Goal: Task Accomplishment & Management: Complete application form

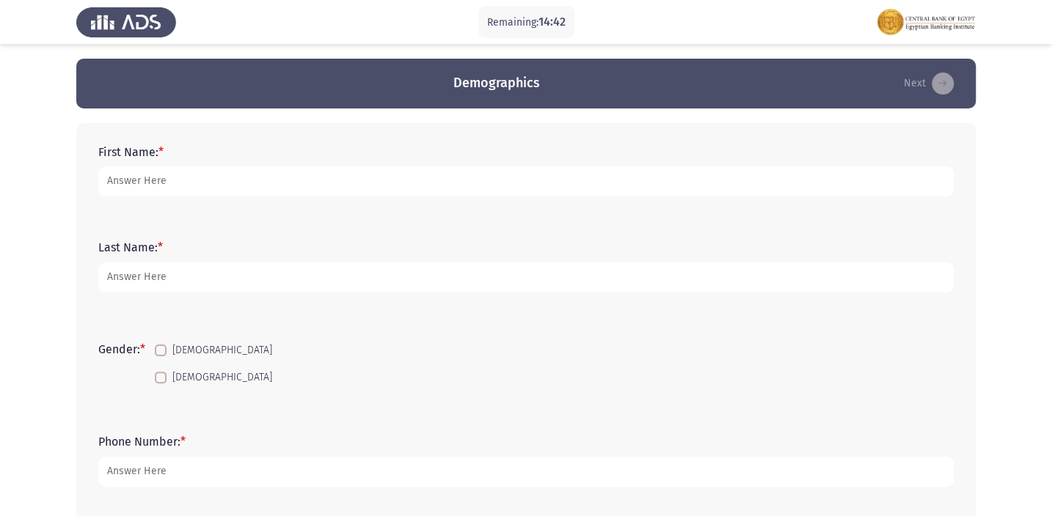
click at [397, 198] on div "First Name: *" at bounding box center [526, 171] width 870 height 66
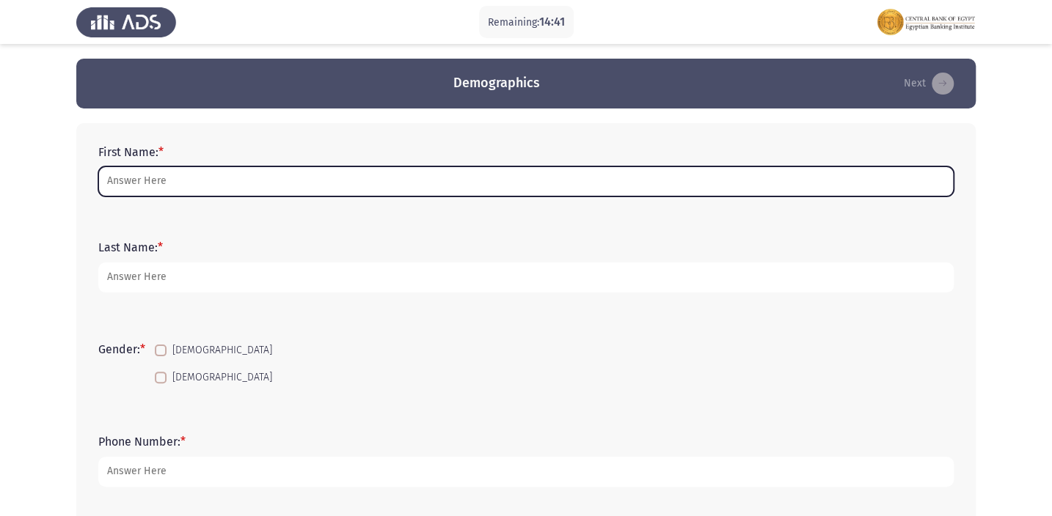
click at [404, 185] on input "First Name: *" at bounding box center [525, 182] width 855 height 30
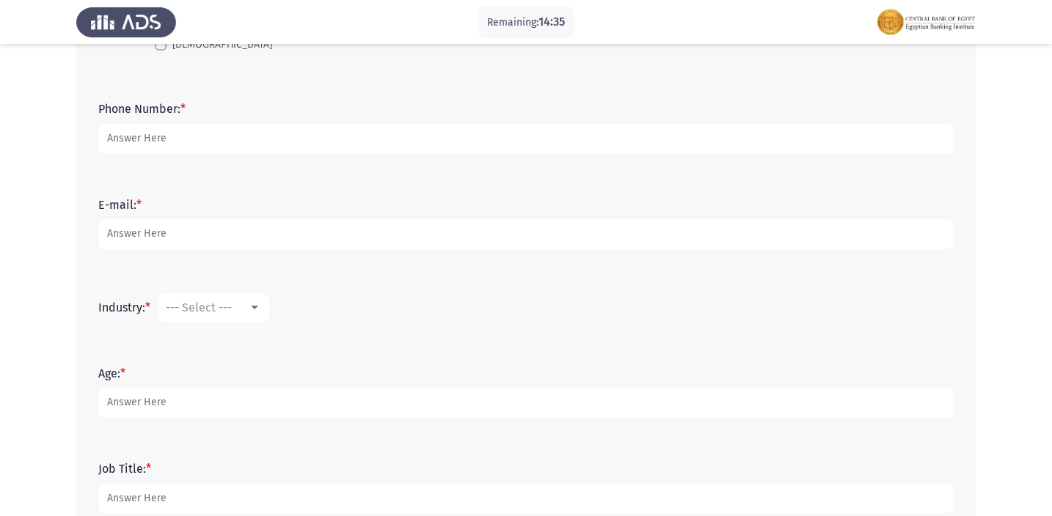
scroll to position [467, 0]
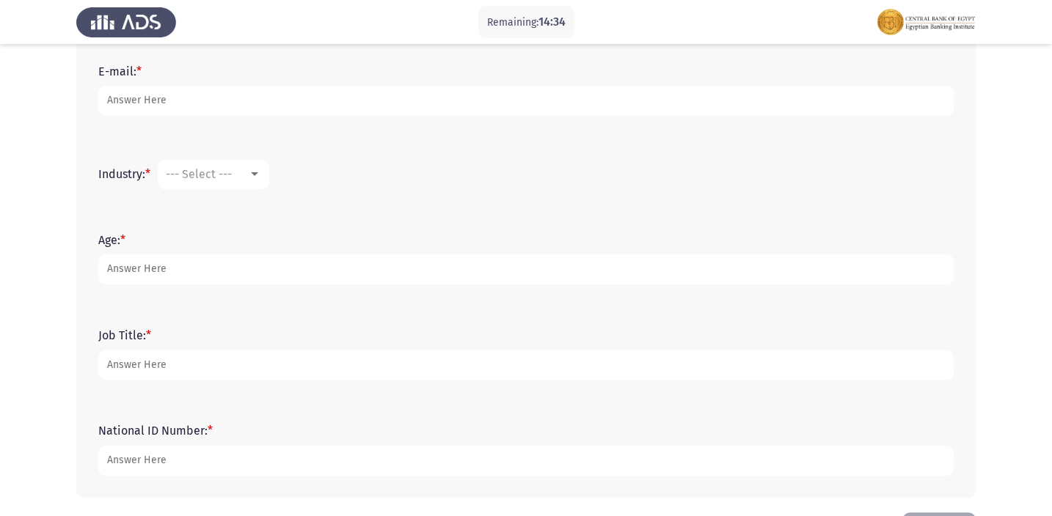
type input "[PERSON_NAME]"
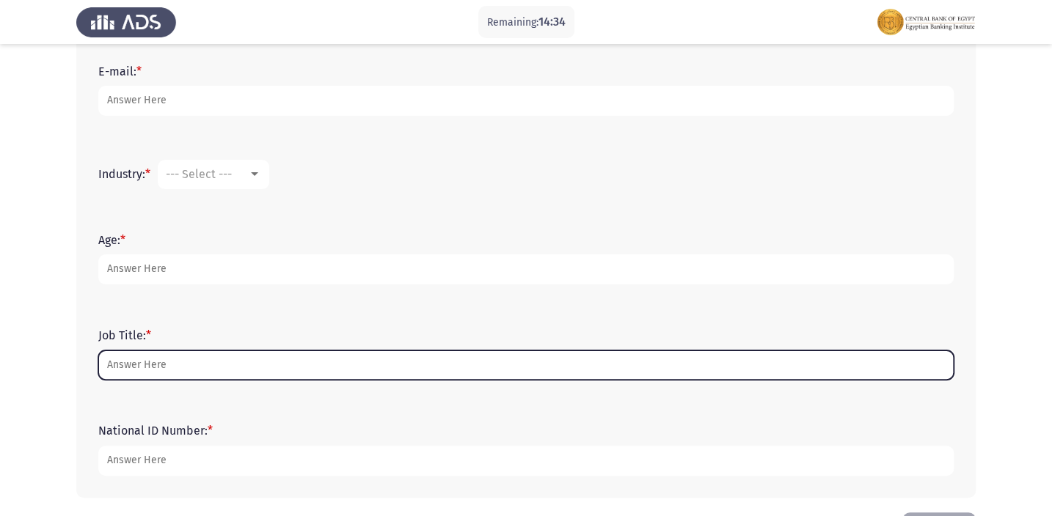
click at [328, 351] on input "Job Title: *" at bounding box center [525, 366] width 855 height 30
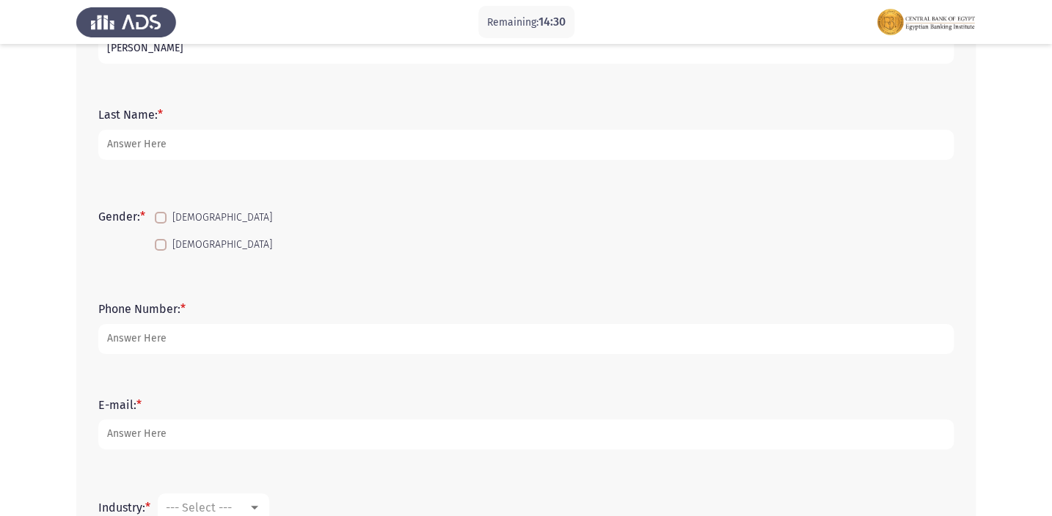
scroll to position [0, 0]
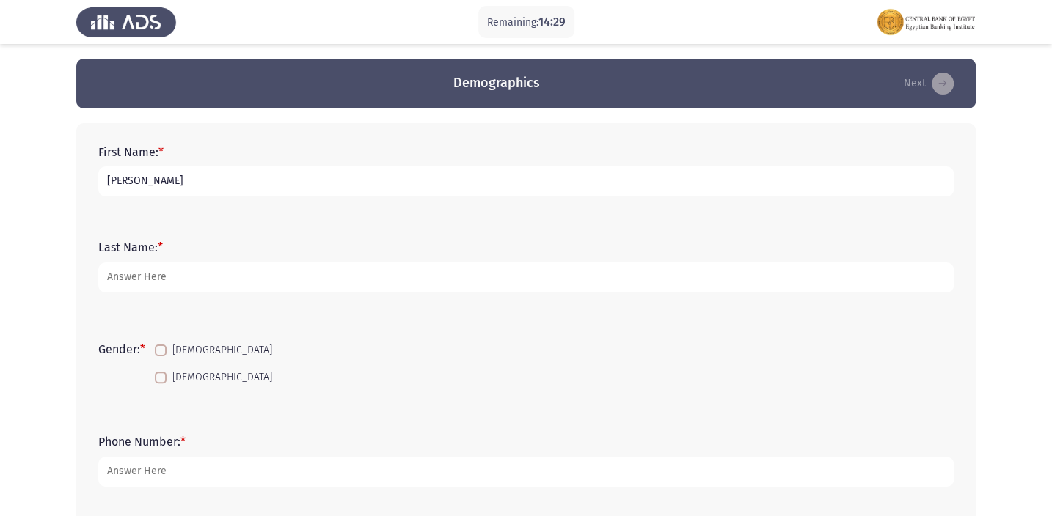
type input "Junior"
drag, startPoint x: 238, startPoint y: 200, endPoint x: 238, endPoint y: 189, distance: 11.0
click at [238, 196] on div "First Name: * [PERSON_NAME]" at bounding box center [526, 171] width 870 height 66
click at [238, 186] on input "[PERSON_NAME]" at bounding box center [525, 182] width 855 height 30
type input "[PERSON_NAME] [PERSON_NAME]"
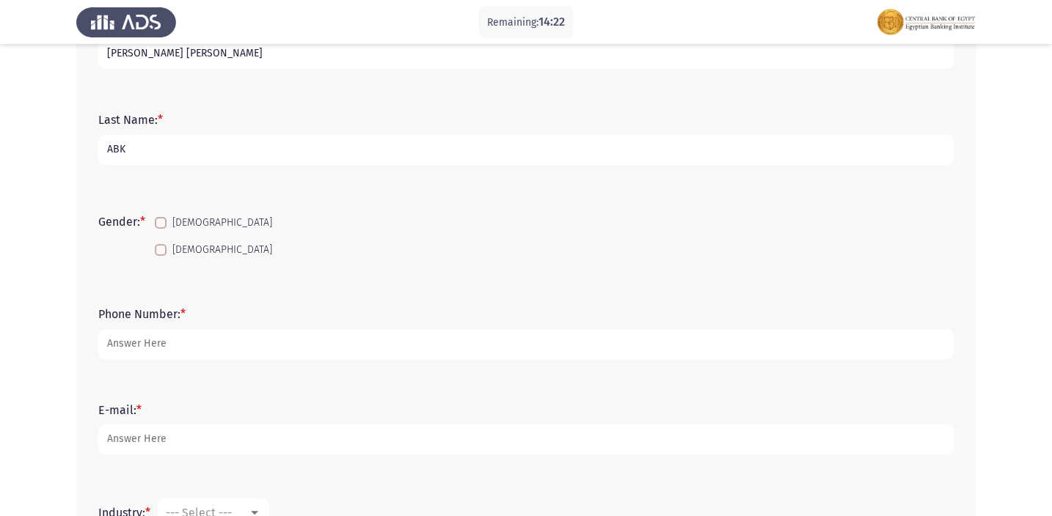
scroll to position [133, 0]
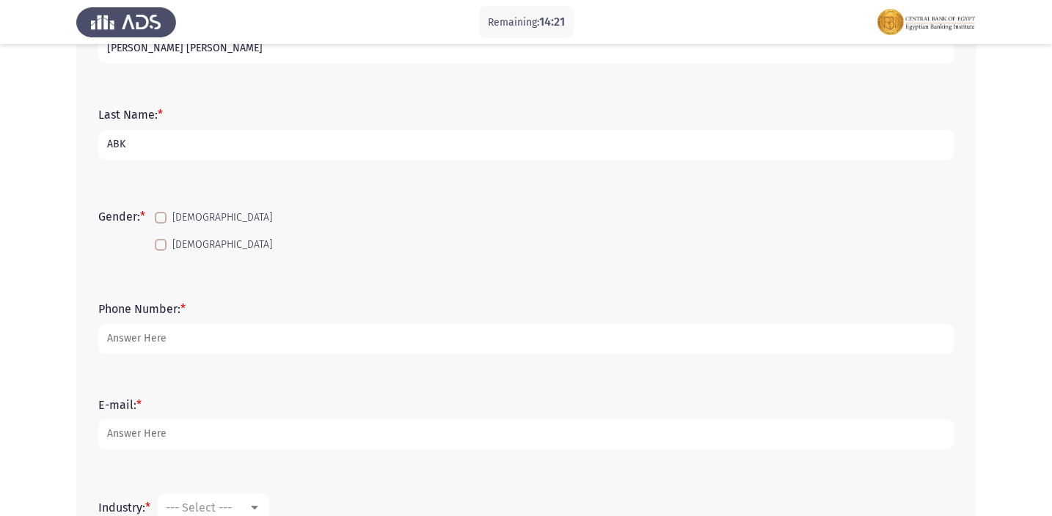
type input "ABK"
click at [162, 242] on span at bounding box center [161, 245] width 12 height 12
click at [161, 251] on input "[DEMOGRAPHIC_DATA]" at bounding box center [160, 251] width 1 height 1
checkbox input "true"
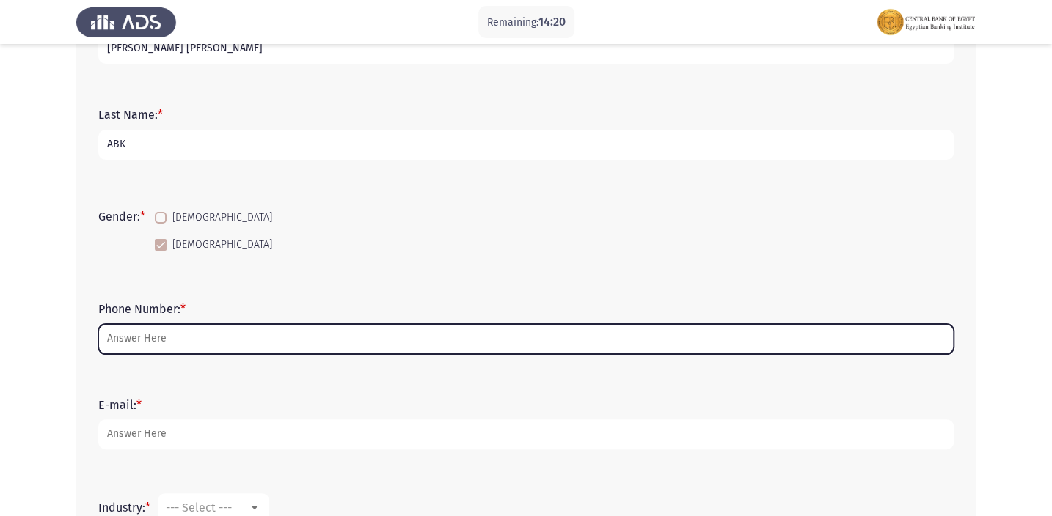
click at [141, 337] on input "Phone Number: *" at bounding box center [525, 339] width 855 height 30
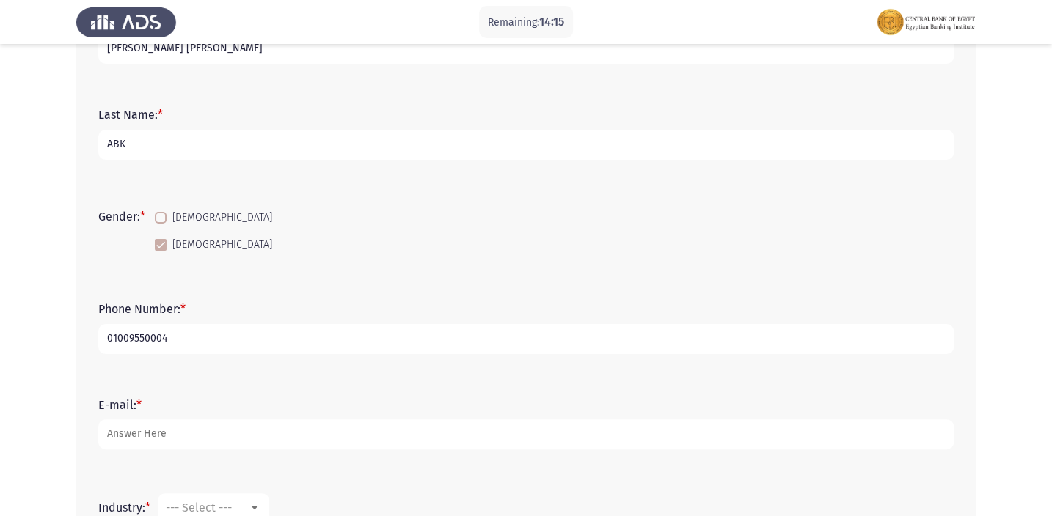
scroll to position [266, 0]
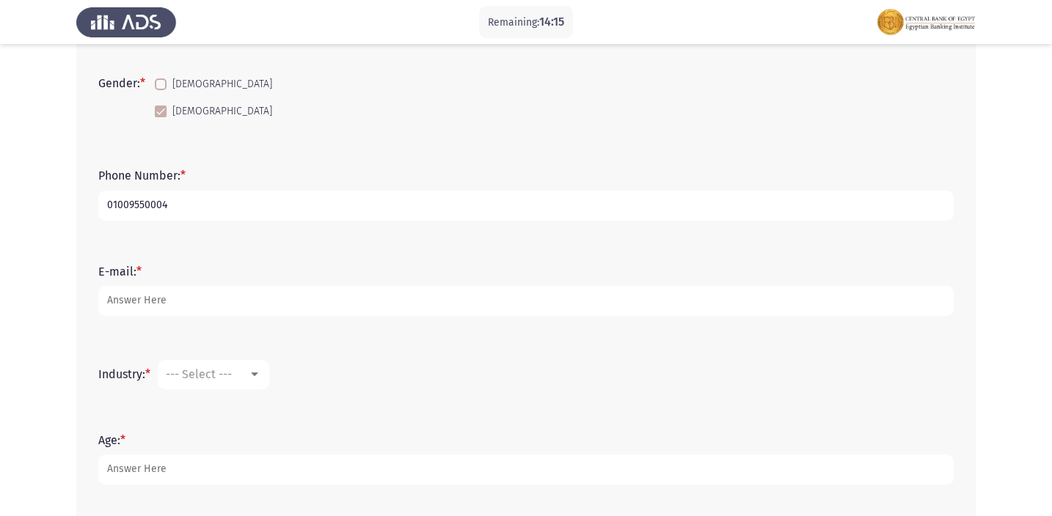
type input "01009550004"
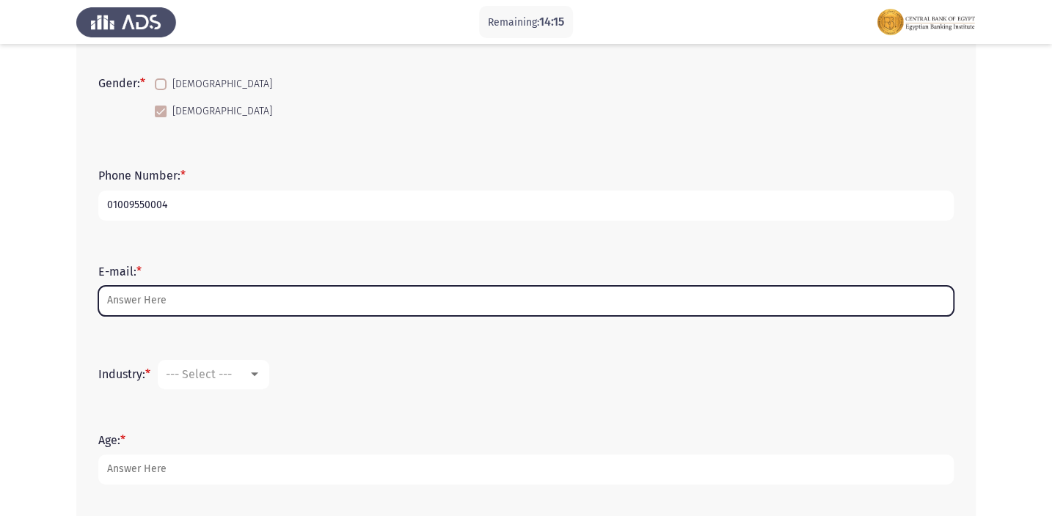
click at [204, 300] on input "E-mail: *" at bounding box center [525, 301] width 855 height 30
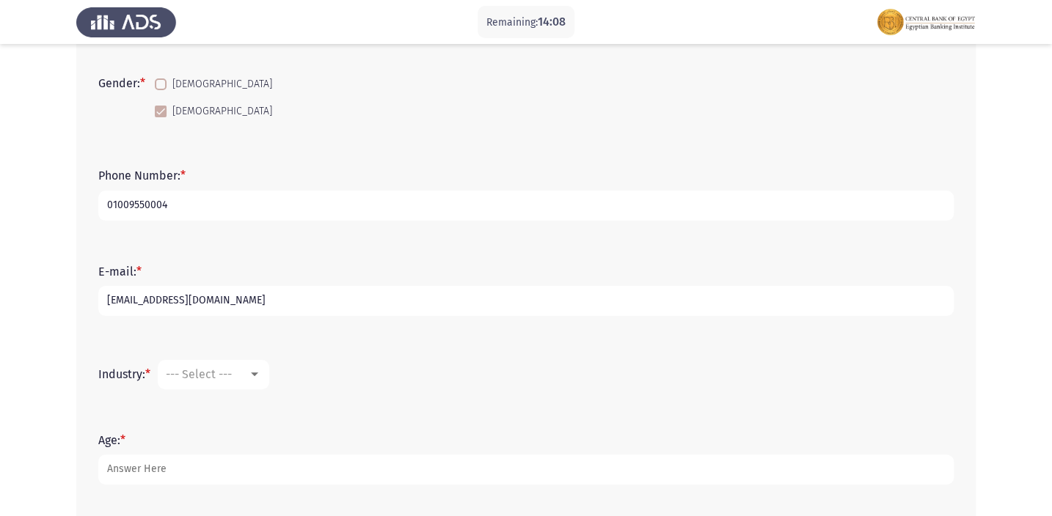
type input "[EMAIL_ADDRESS][DOMAIN_NAME]"
click at [203, 343] on div "Industry: * --- Select ---" at bounding box center [526, 374] width 870 height 73
click at [198, 369] on span "--- Select ---" at bounding box center [199, 375] width 66 height 14
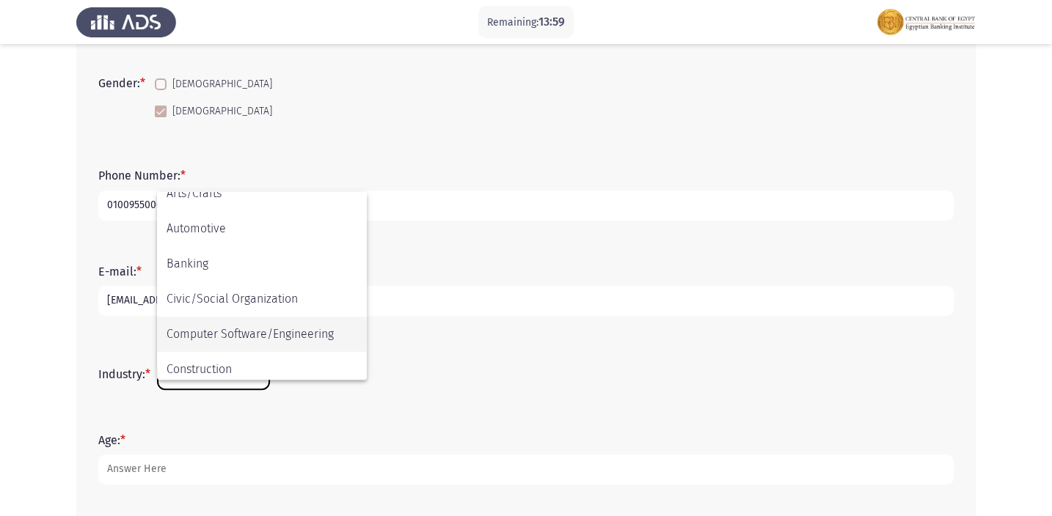
scroll to position [116, 0]
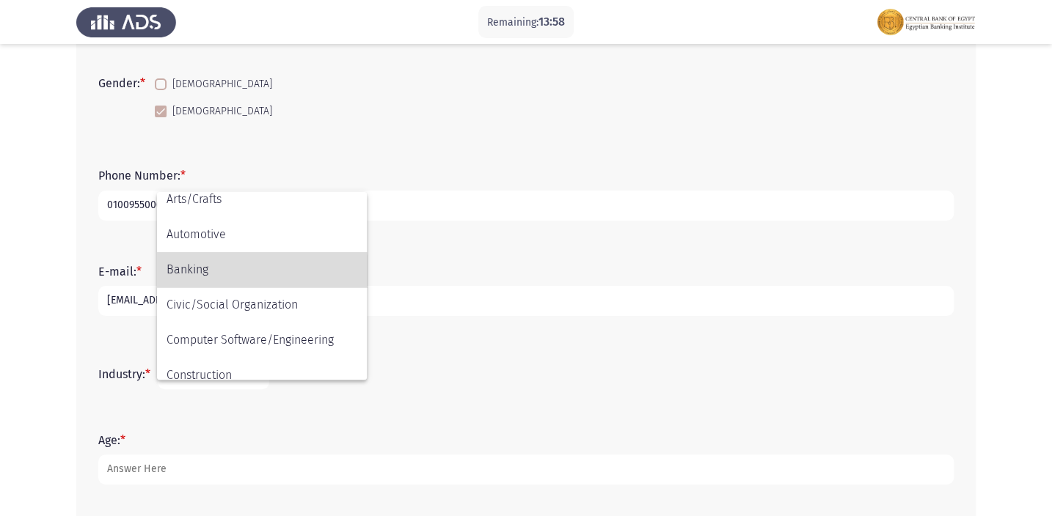
click at [201, 272] on span "Banking" at bounding box center [262, 269] width 191 height 35
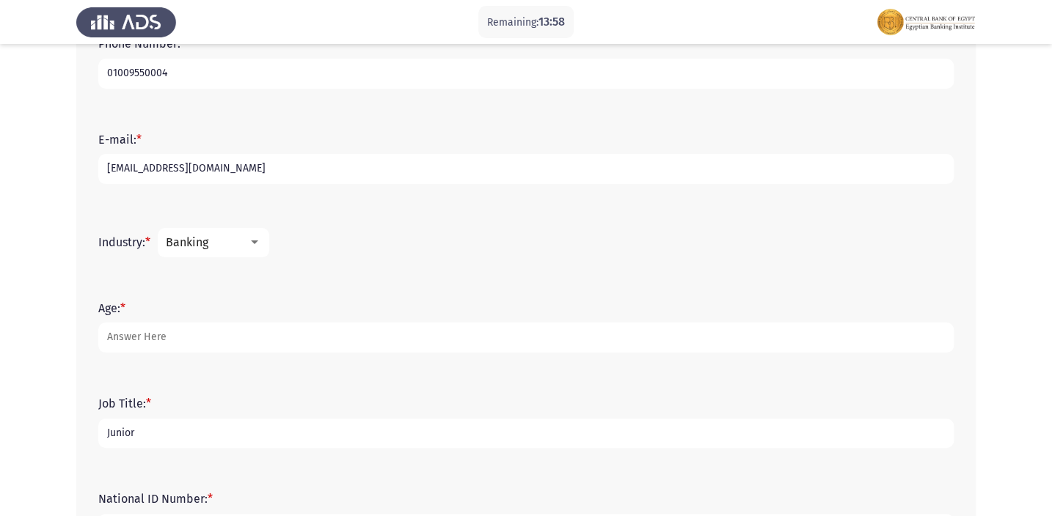
scroll to position [400, 0]
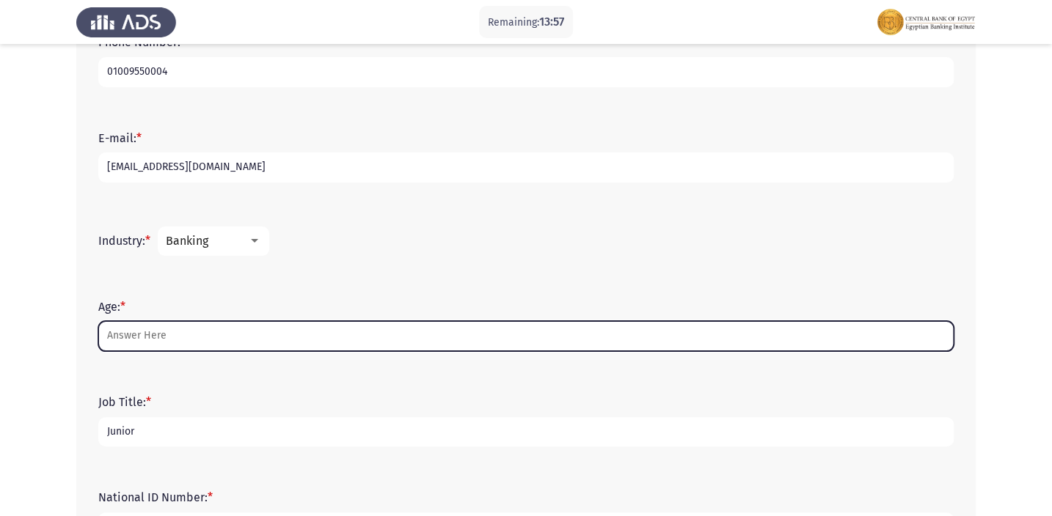
click at [202, 338] on input "Age: *" at bounding box center [525, 336] width 855 height 30
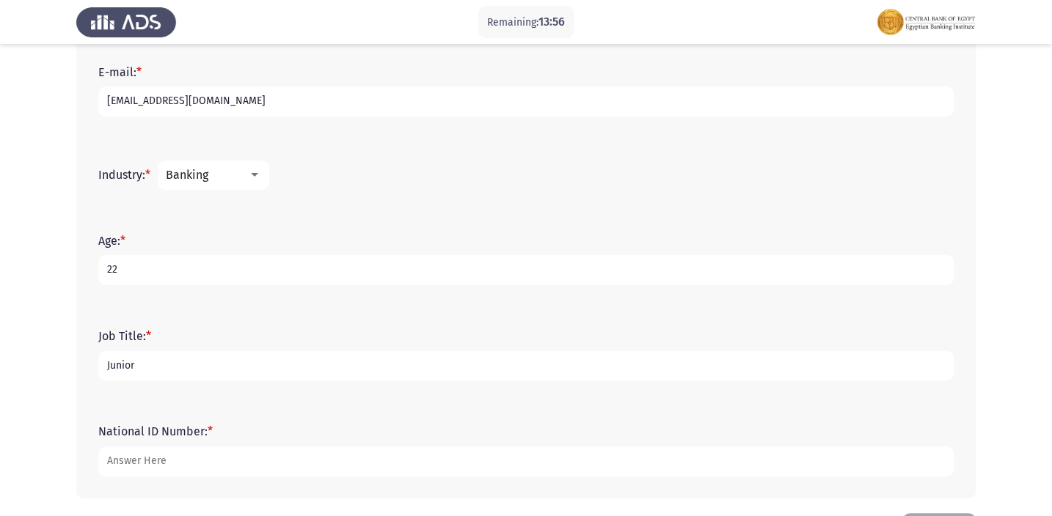
scroll to position [521, 0]
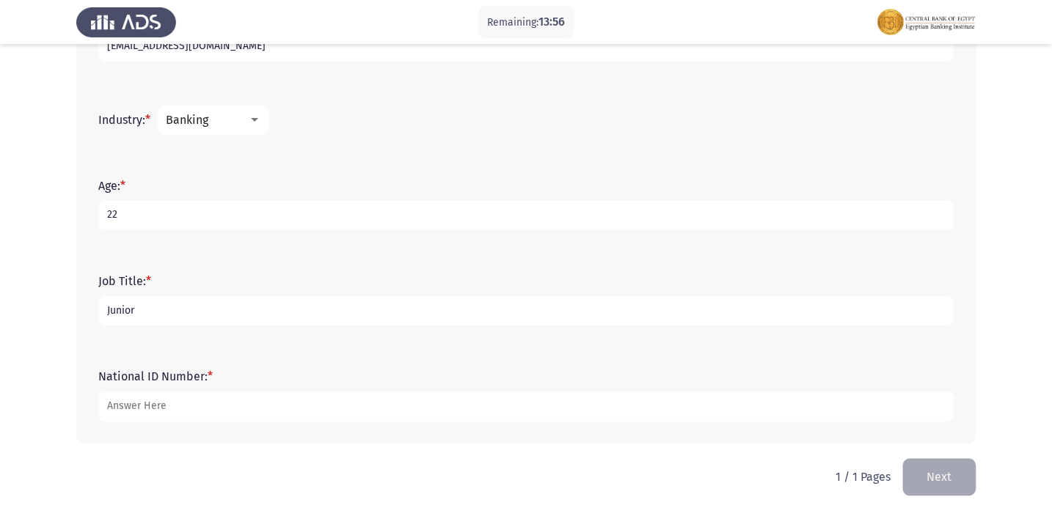
type input "22"
click at [208, 310] on input "Junior" at bounding box center [525, 311] width 855 height 30
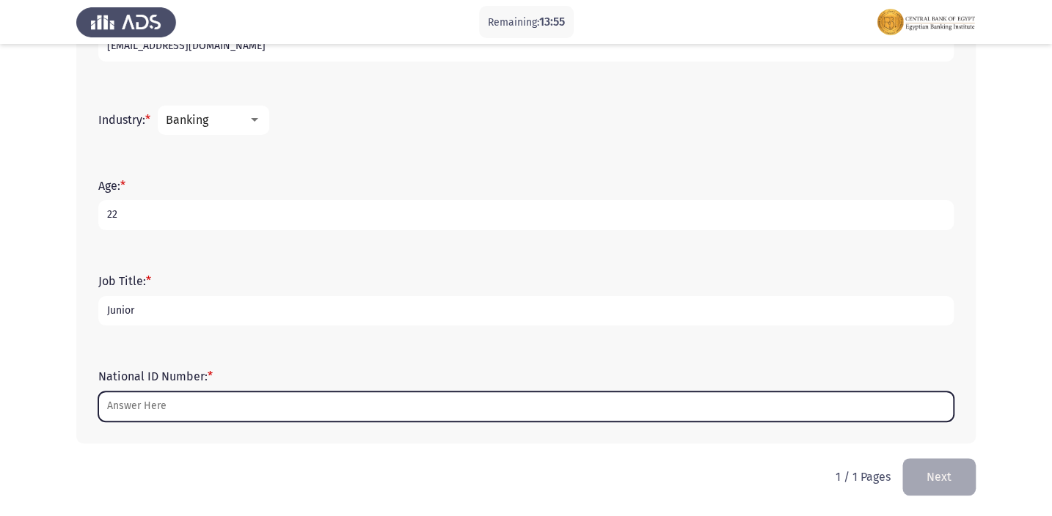
click at [188, 393] on input "National ID Number: *" at bounding box center [525, 407] width 855 height 30
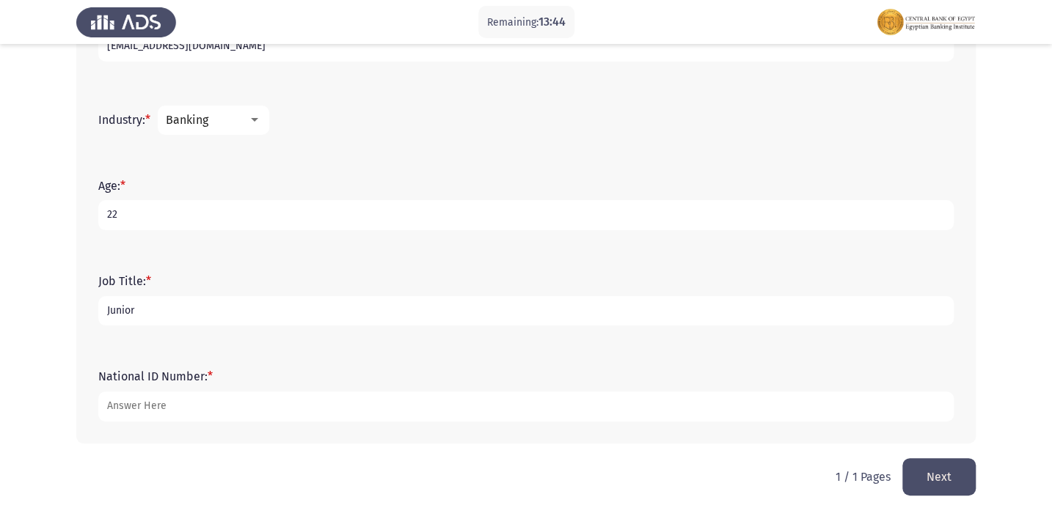
type input "[CREDIT_CARD_NUMBER]"
click at [963, 478] on button "Next" at bounding box center [938, 477] width 73 height 37
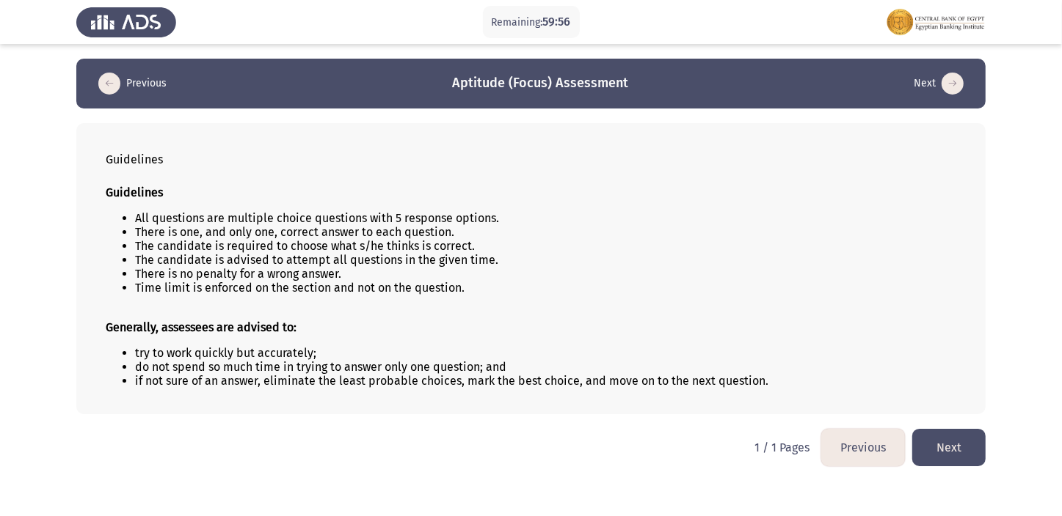
click at [968, 450] on button "Next" at bounding box center [948, 447] width 73 height 37
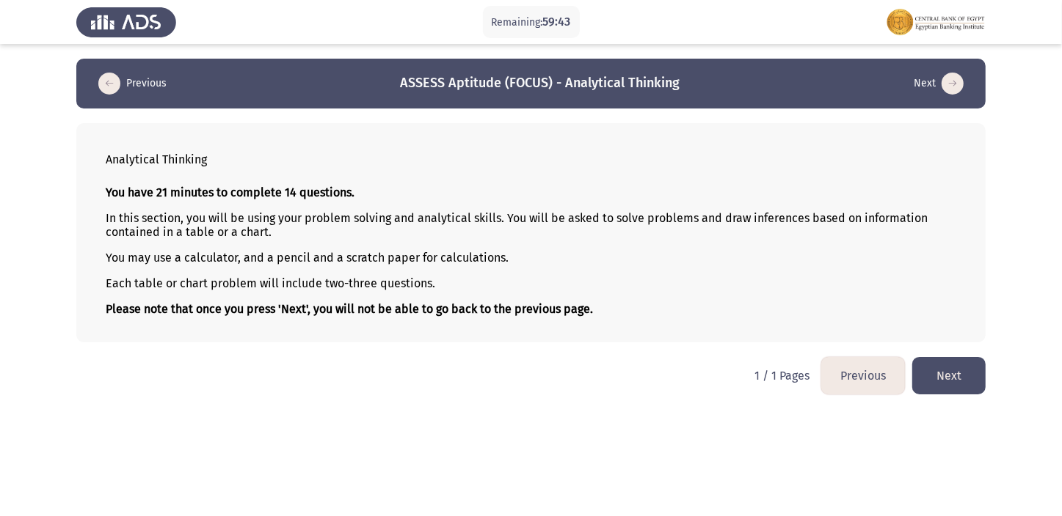
click at [976, 368] on button "Next" at bounding box center [948, 375] width 73 height 37
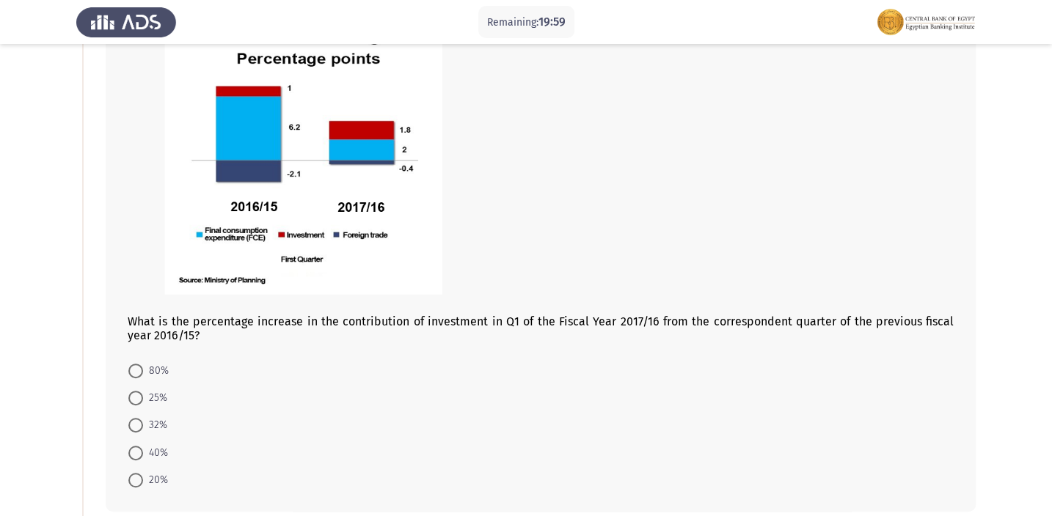
scroll to position [133, 0]
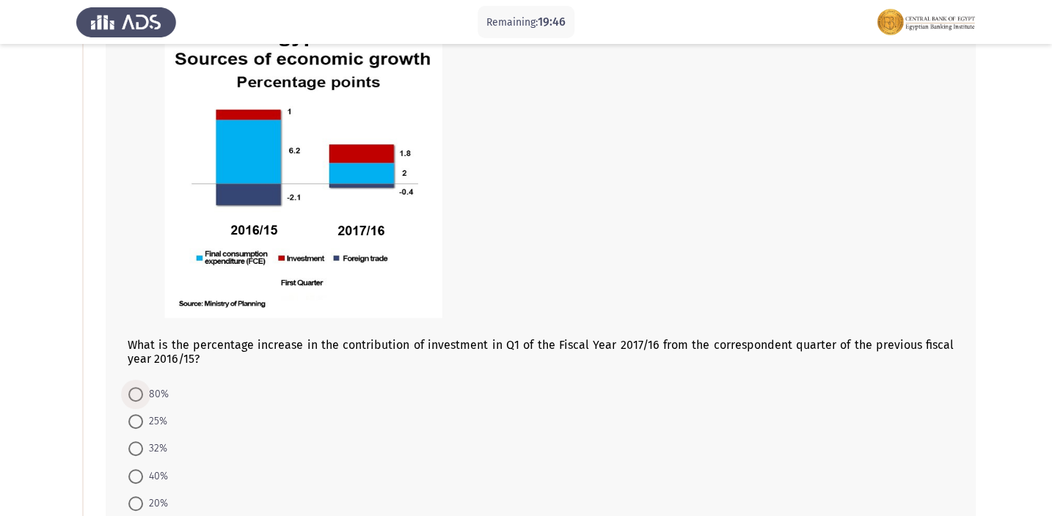
click at [136, 386] on label "80%" at bounding box center [148, 395] width 40 height 18
click at [136, 387] on input "80%" at bounding box center [135, 394] width 15 height 15
radio input "true"
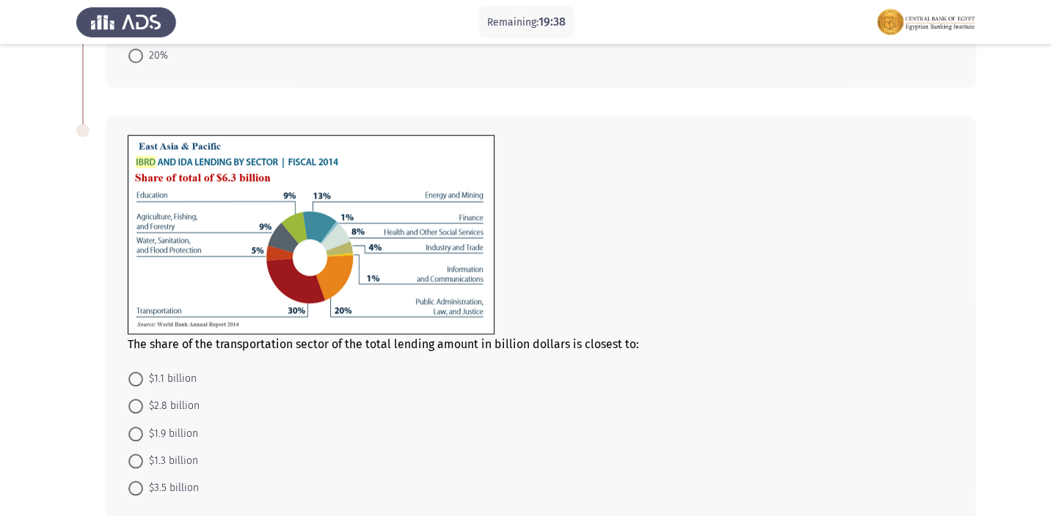
scroll to position [600, 0]
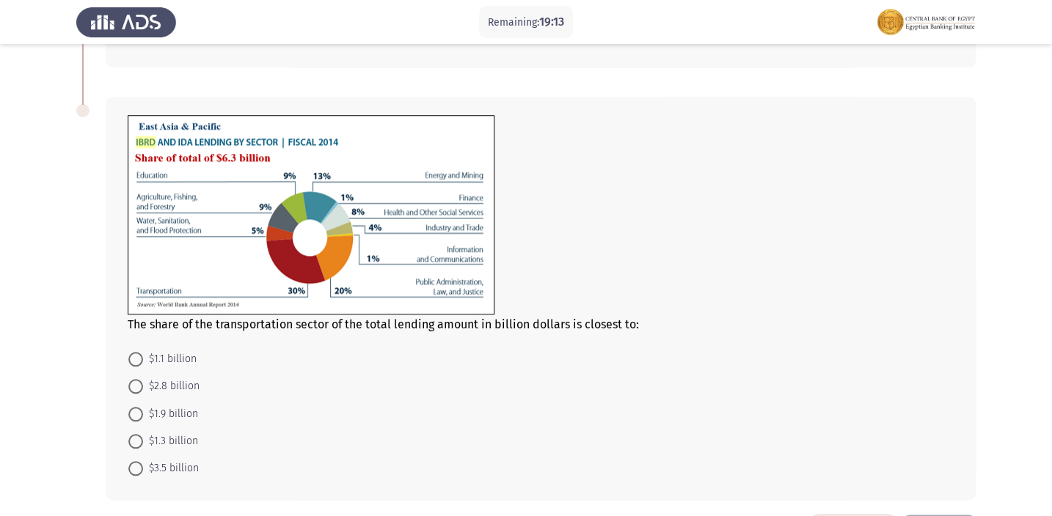
click at [136, 409] on span at bounding box center [135, 414] width 15 height 15
click at [136, 409] on input "$1.9 billion" at bounding box center [135, 414] width 15 height 15
radio input "true"
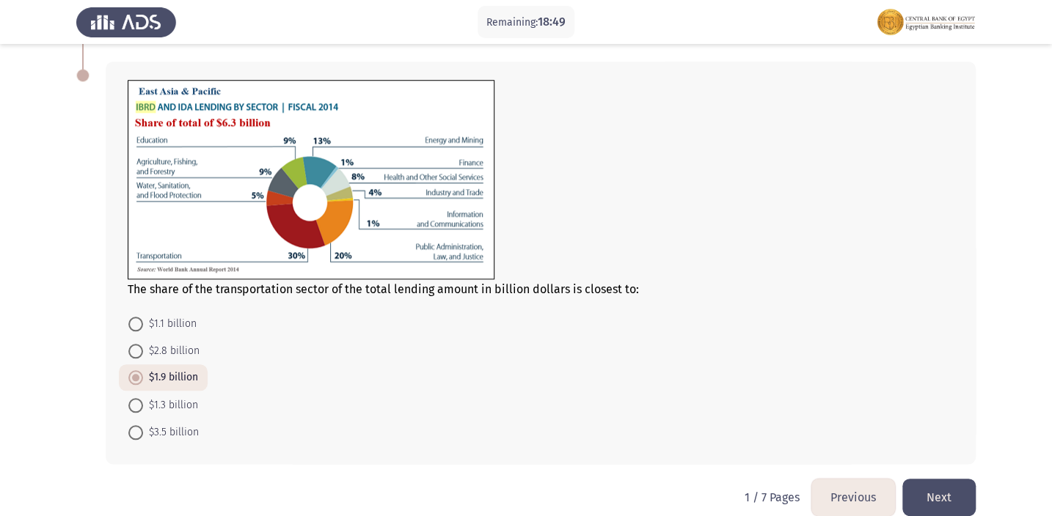
scroll to position [656, 0]
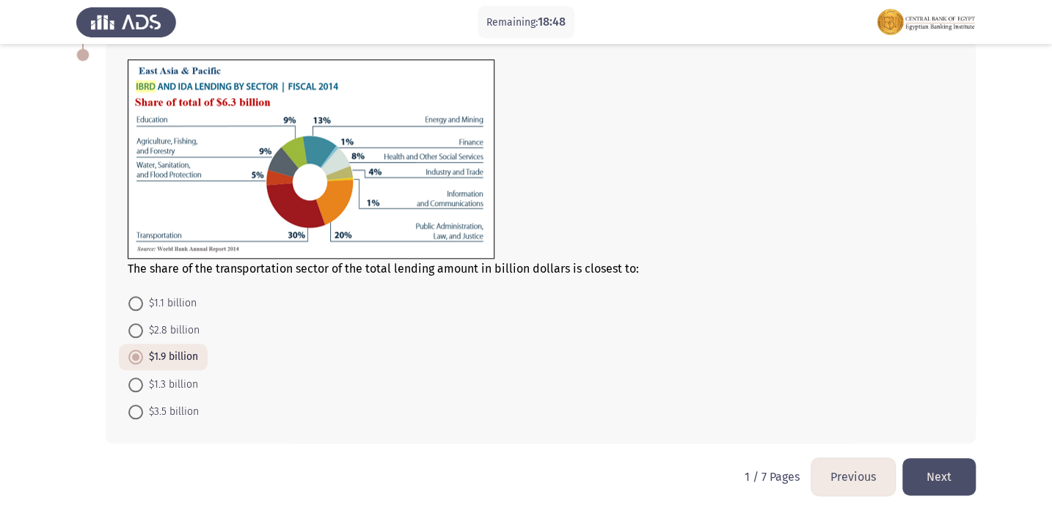
click at [963, 473] on button "Next" at bounding box center [938, 477] width 73 height 37
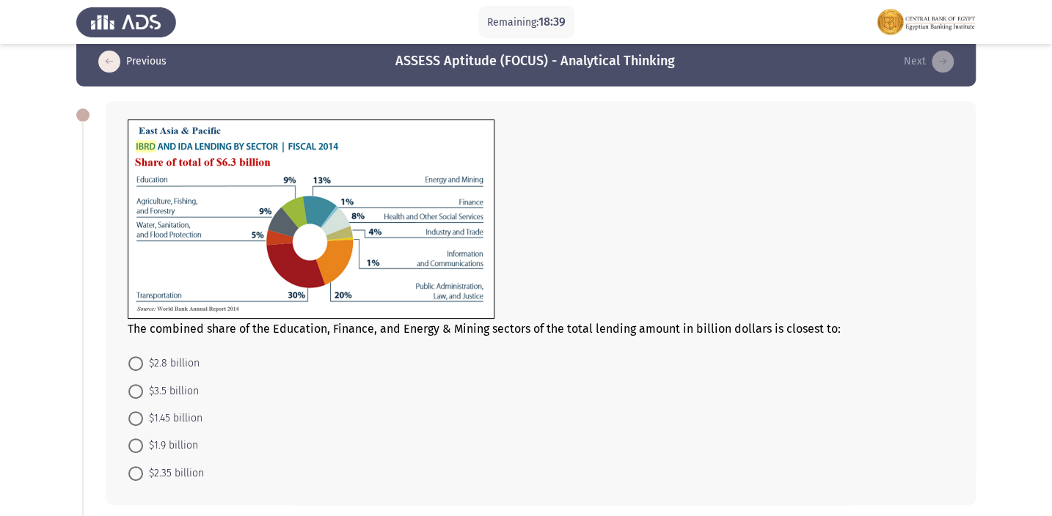
scroll to position [0, 0]
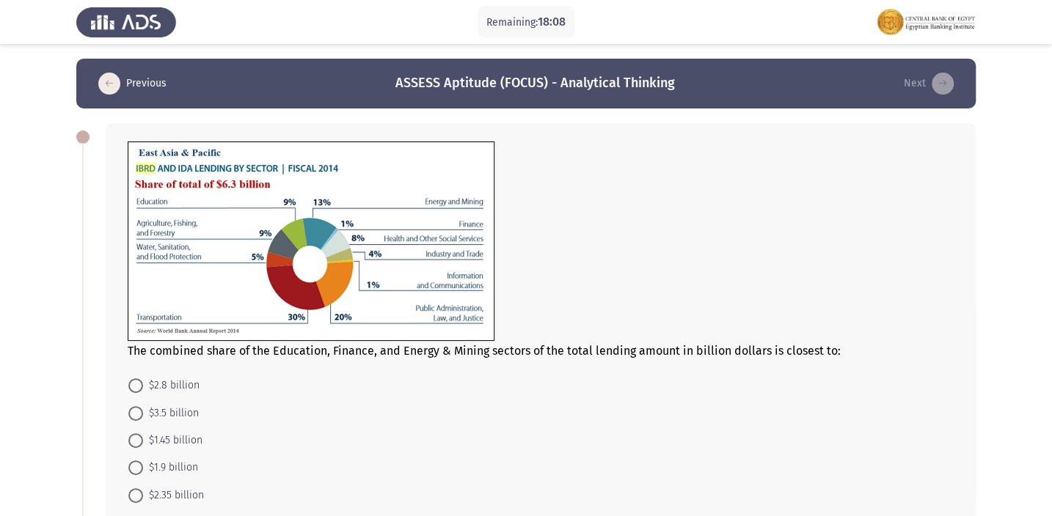
click at [145, 435] on span "$1.45 billion" at bounding box center [172, 441] width 59 height 18
click at [143, 435] on input "$1.45 billion" at bounding box center [135, 441] width 15 height 15
radio input "true"
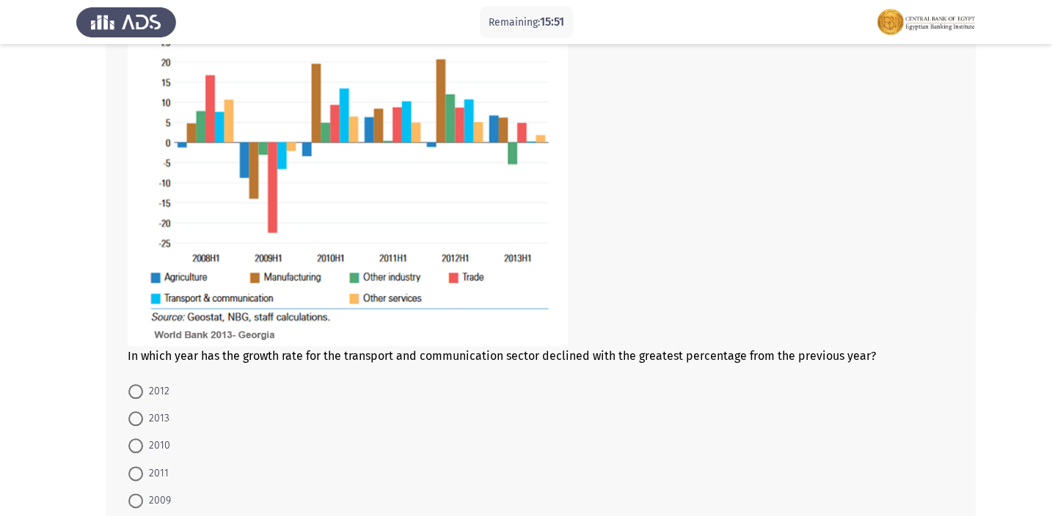
scroll to position [667, 0]
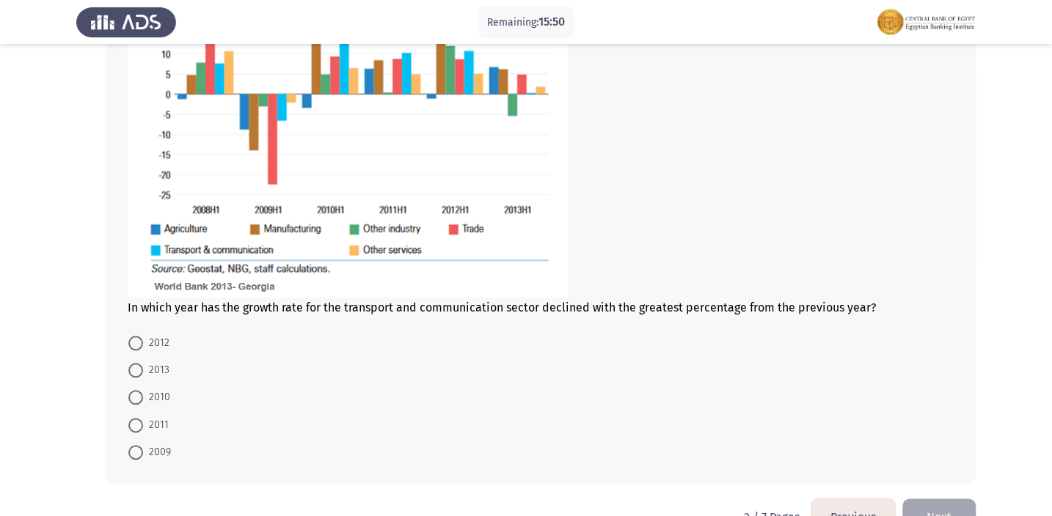
click at [142, 366] on span at bounding box center [135, 370] width 15 height 15
click at [142, 366] on input "2013" at bounding box center [135, 370] width 15 height 15
radio input "true"
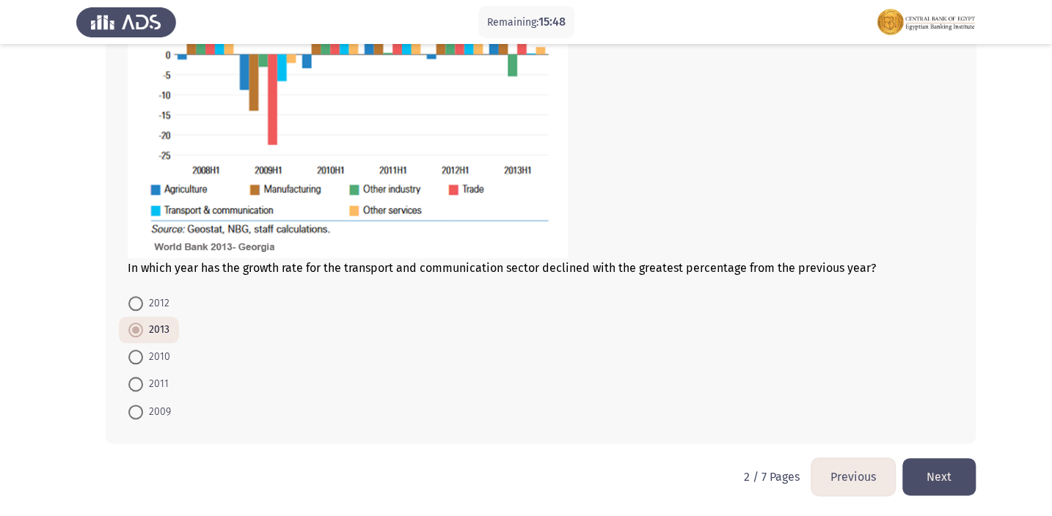
click at [915, 459] on button "Next" at bounding box center [938, 477] width 73 height 37
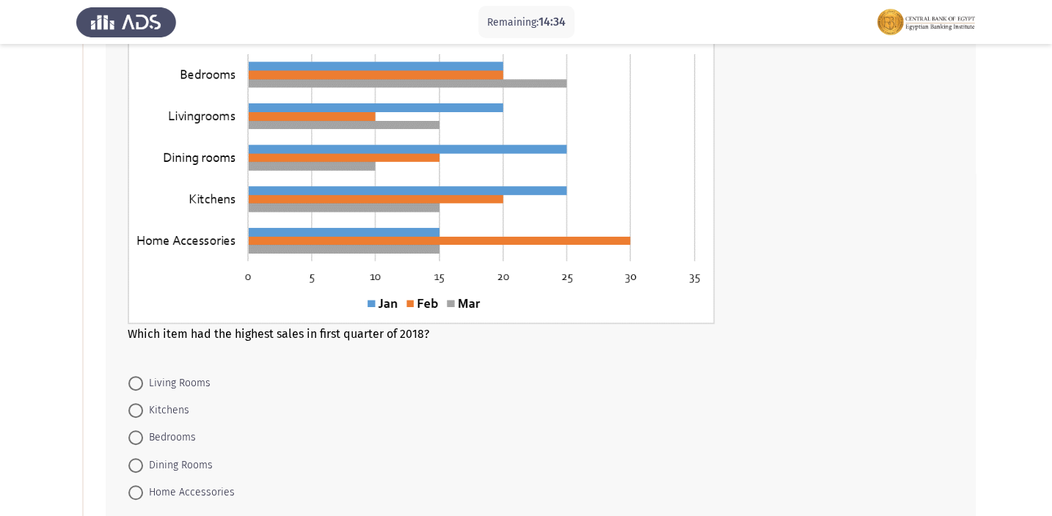
scroll to position [200, 0]
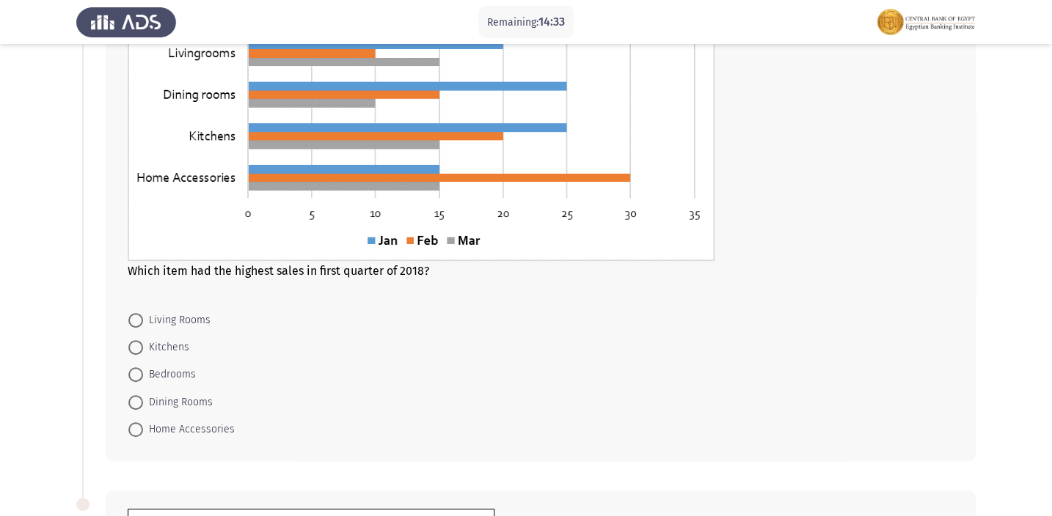
click at [143, 373] on span "Bedrooms" at bounding box center [169, 375] width 53 height 18
click at [143, 373] on input "Bedrooms" at bounding box center [135, 375] width 15 height 15
radio input "true"
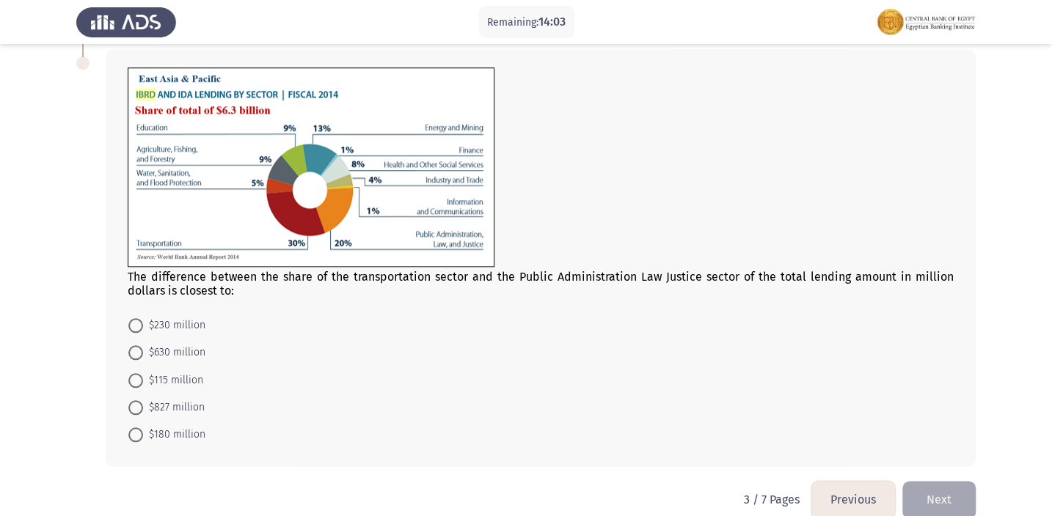
scroll to position [663, 0]
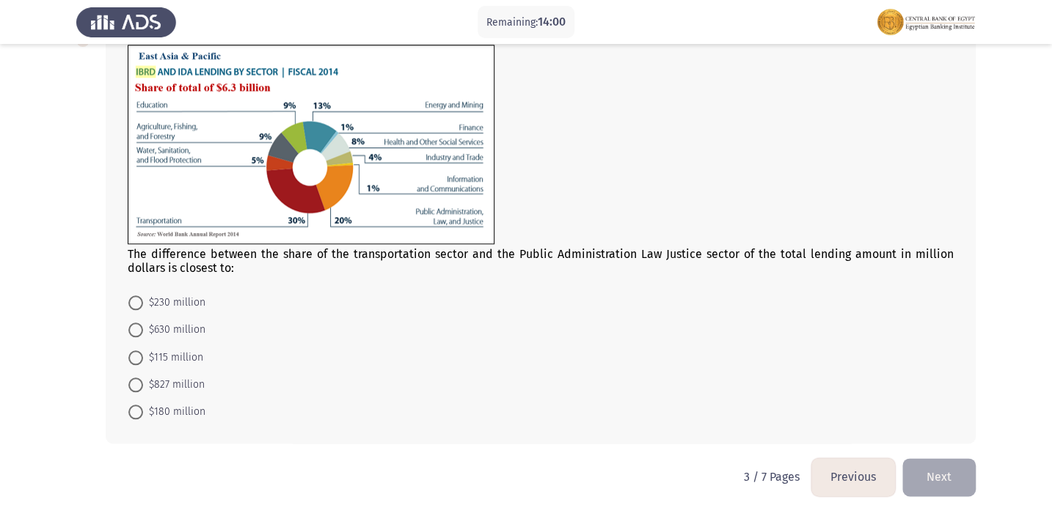
click at [860, 477] on button "Previous" at bounding box center [853, 477] width 84 height 37
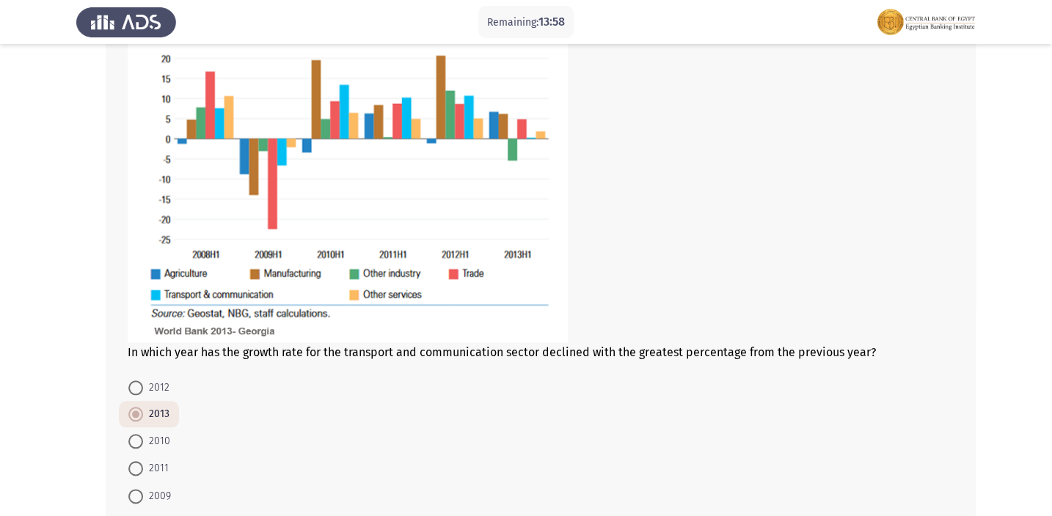
scroll to position [706, 0]
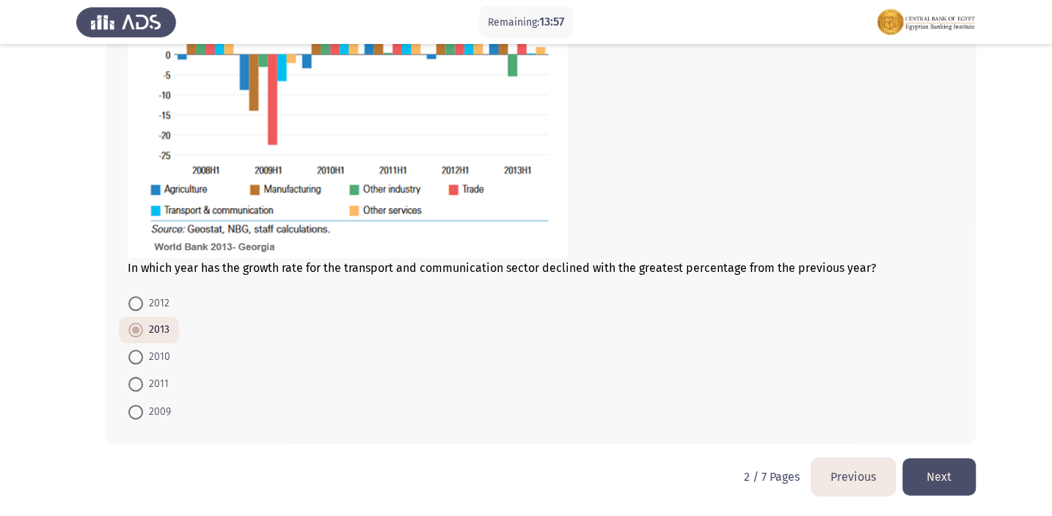
click at [877, 465] on button "Previous" at bounding box center [853, 477] width 84 height 37
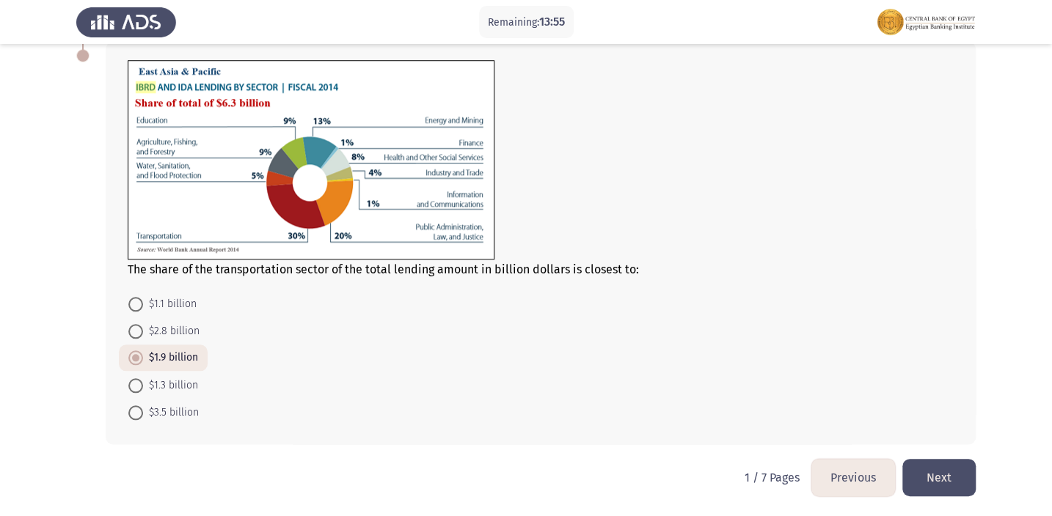
scroll to position [656, 0]
click at [960, 476] on button "Next" at bounding box center [938, 477] width 73 height 37
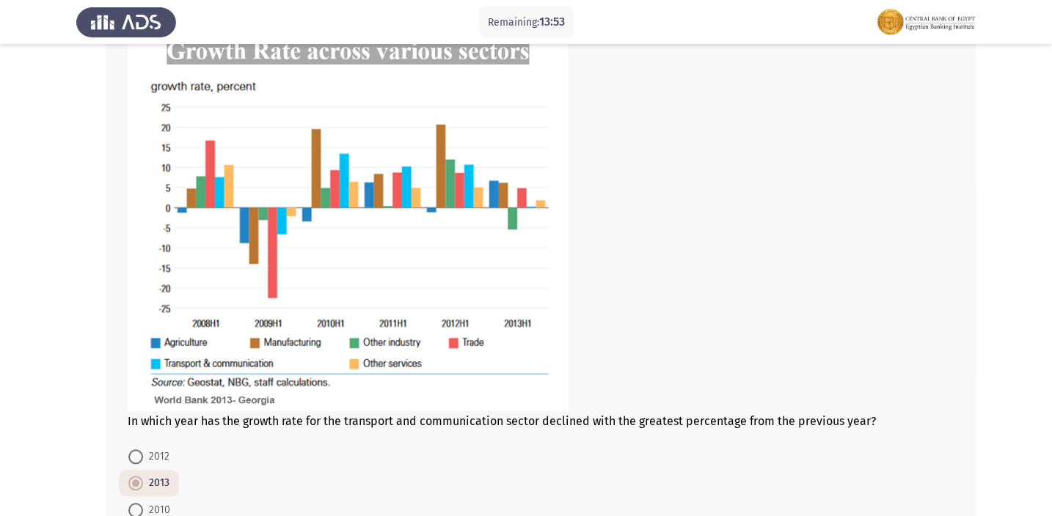
scroll to position [667, 0]
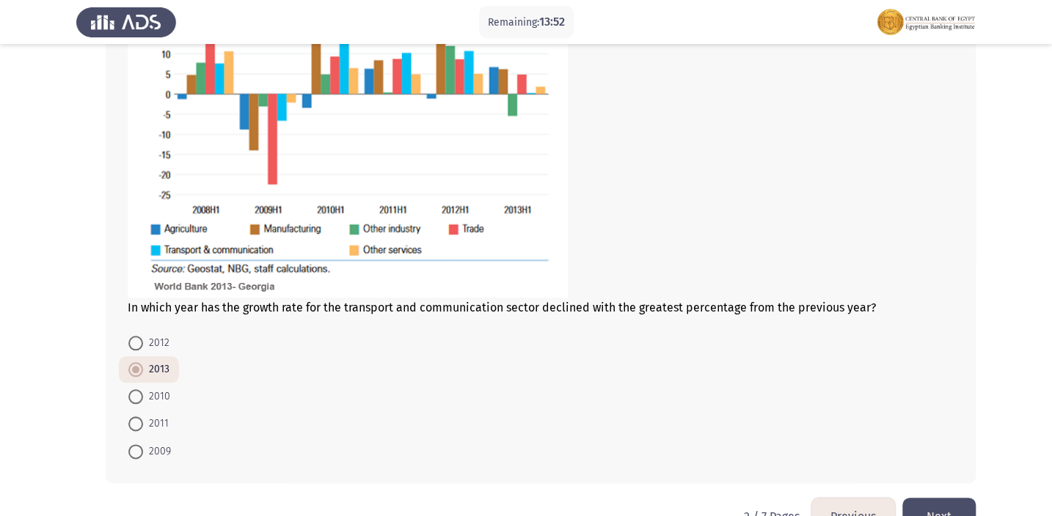
click at [960, 498] on button "Next" at bounding box center [938, 516] width 73 height 37
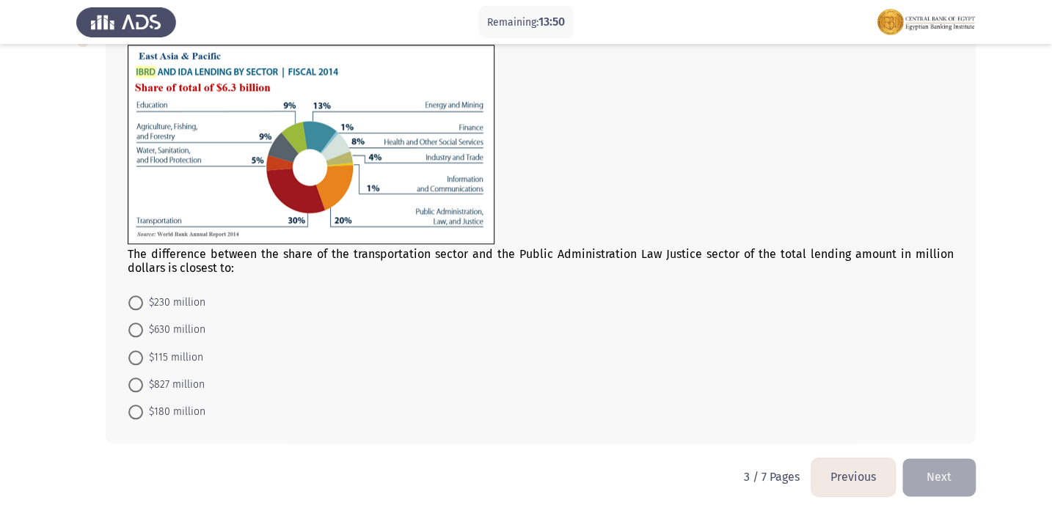
scroll to position [596, 0]
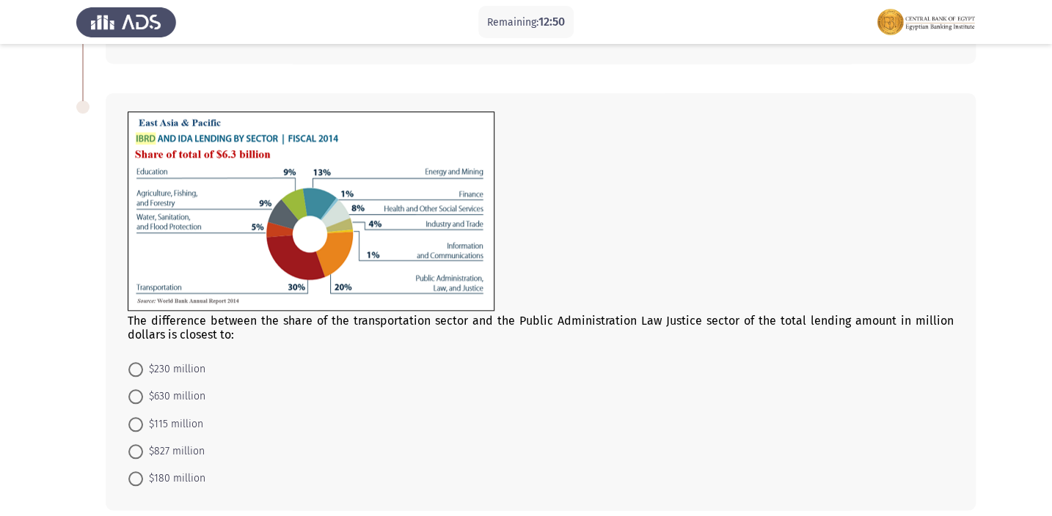
click at [136, 390] on span at bounding box center [135, 397] width 15 height 15
click at [136, 390] on input "$630 million" at bounding box center [135, 397] width 15 height 15
radio input "true"
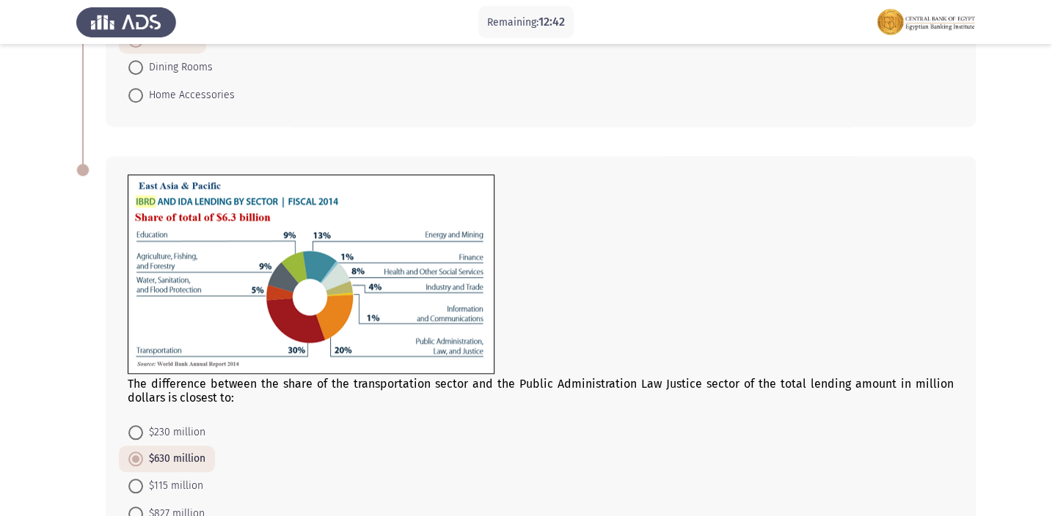
scroll to position [662, 0]
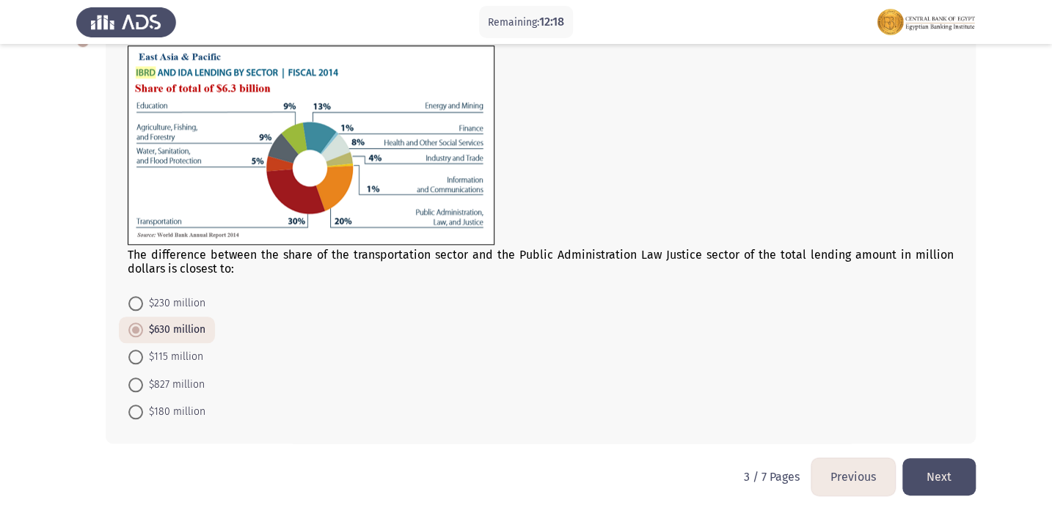
click at [927, 464] on button "Next" at bounding box center [938, 477] width 73 height 37
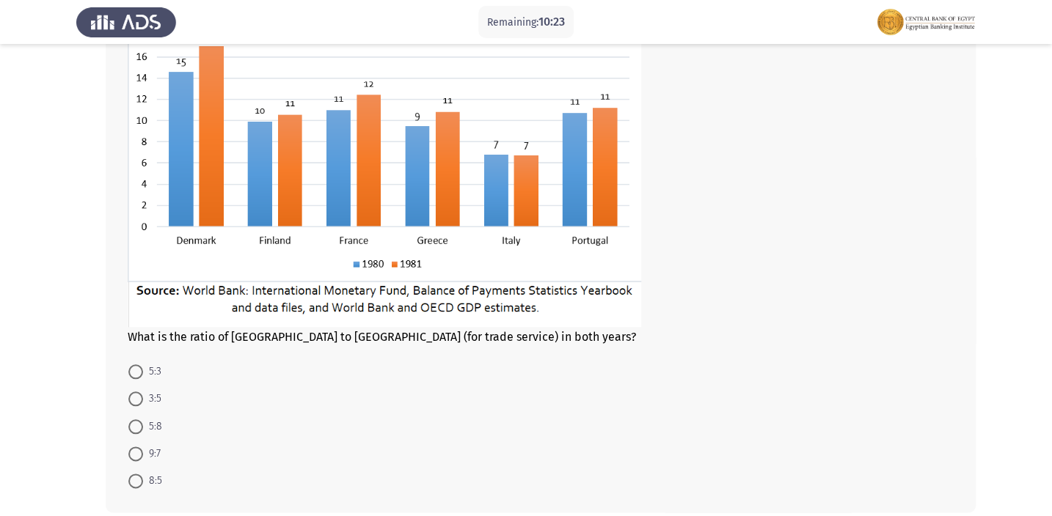
scroll to position [667, 0]
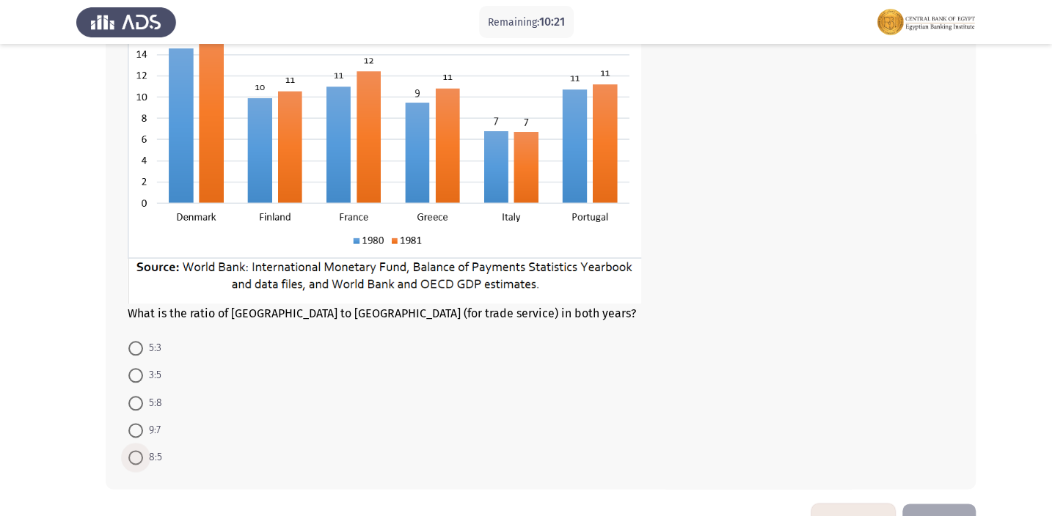
click at [132, 461] on span at bounding box center [135, 457] width 15 height 15
click at [132, 461] on input "8:5" at bounding box center [135, 457] width 15 height 15
radio input "true"
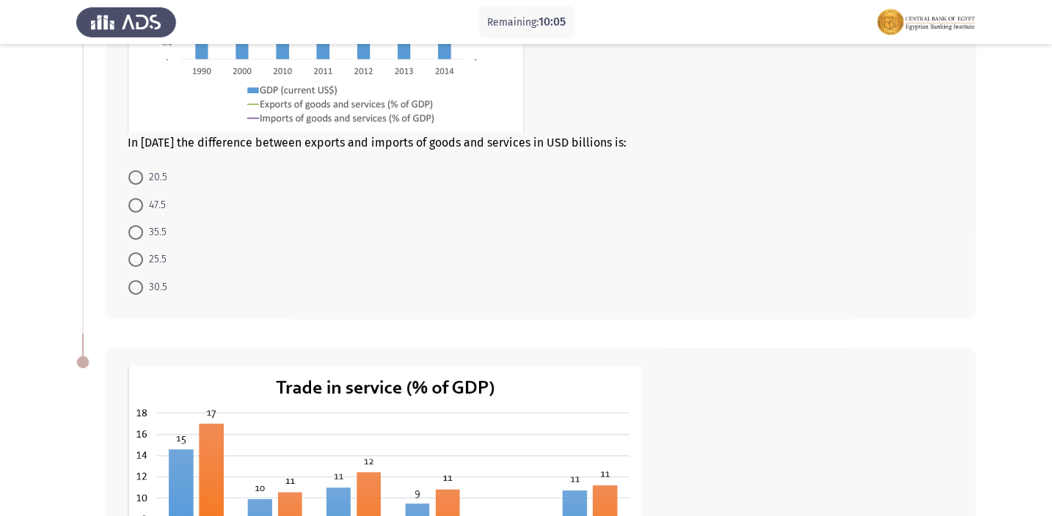
scroll to position [178, 0]
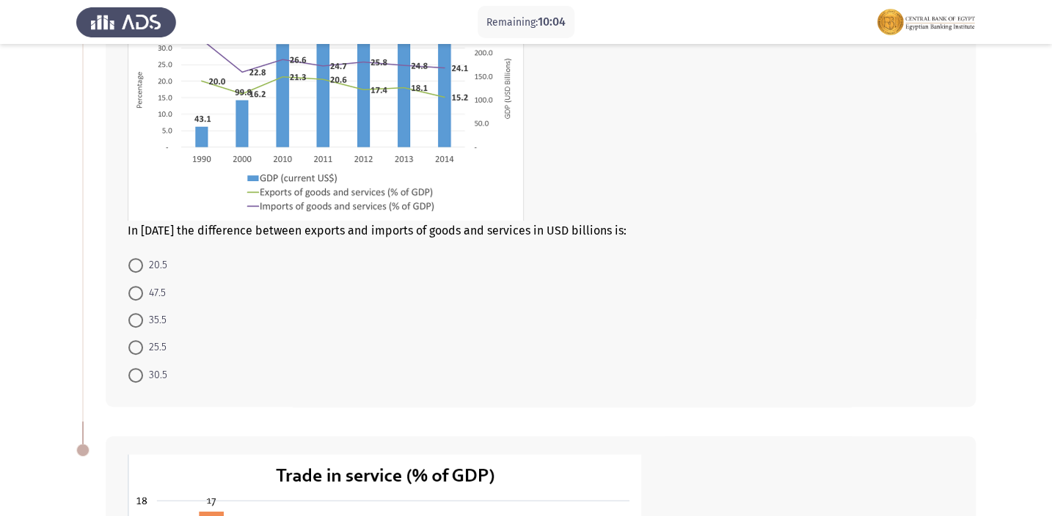
click at [142, 258] on span at bounding box center [135, 265] width 15 height 15
click at [142, 258] on input "20.5" at bounding box center [135, 265] width 15 height 15
radio input "true"
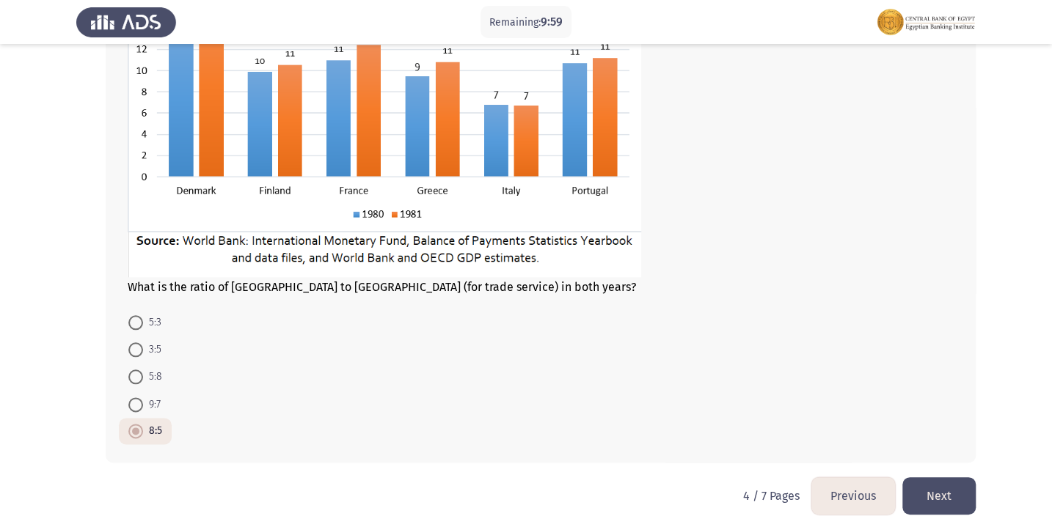
scroll to position [711, 0]
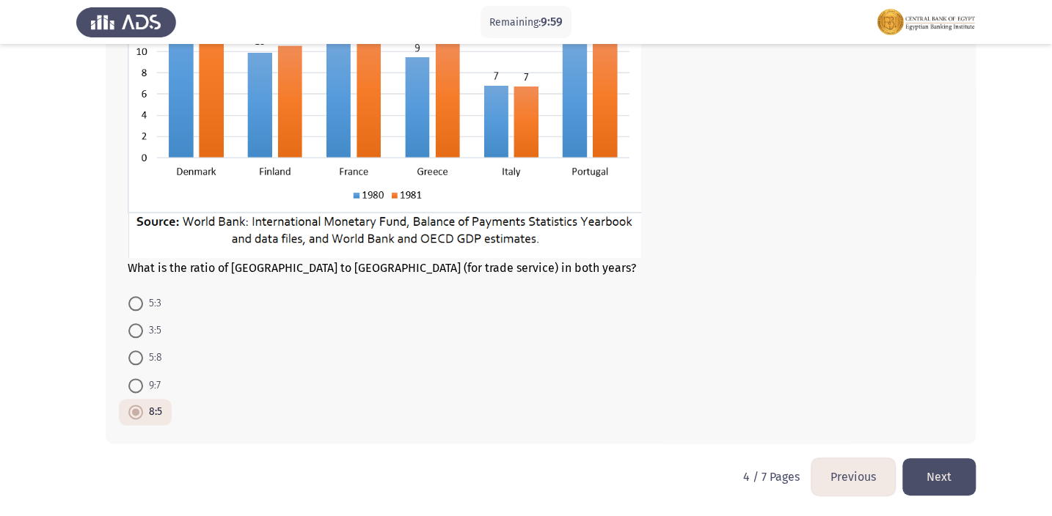
click at [941, 475] on button "Next" at bounding box center [938, 477] width 73 height 37
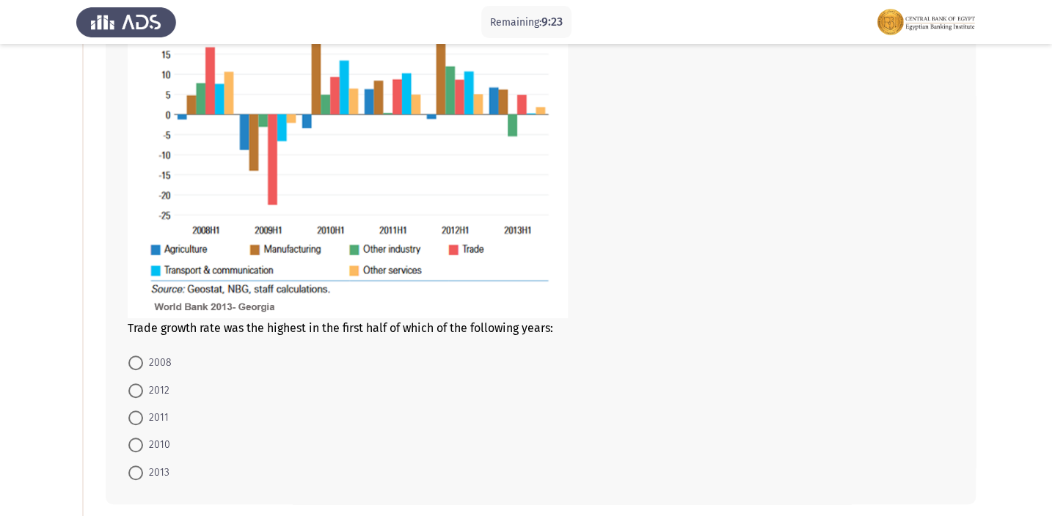
scroll to position [183, 0]
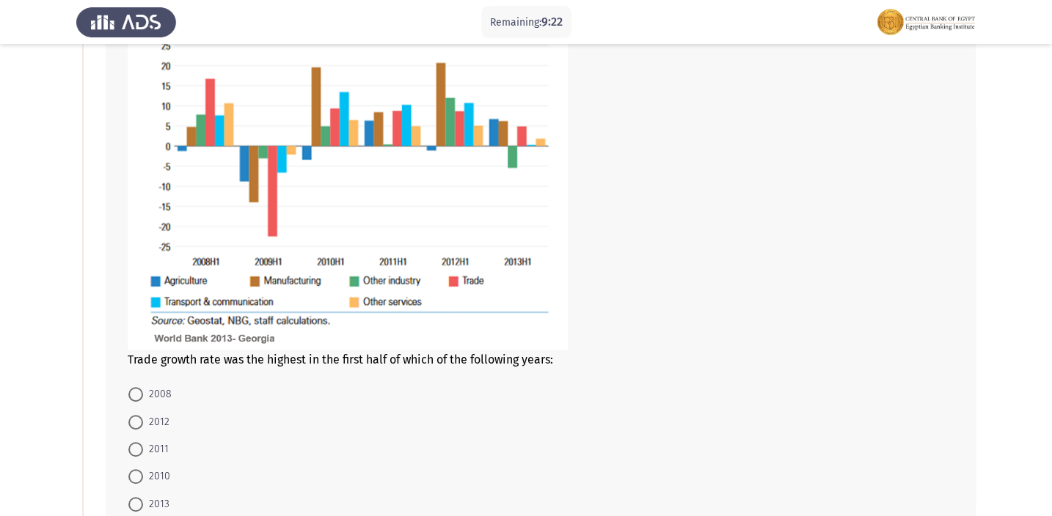
click at [142, 424] on span at bounding box center [135, 422] width 15 height 15
click at [142, 424] on input "2012" at bounding box center [135, 422] width 15 height 15
radio input "true"
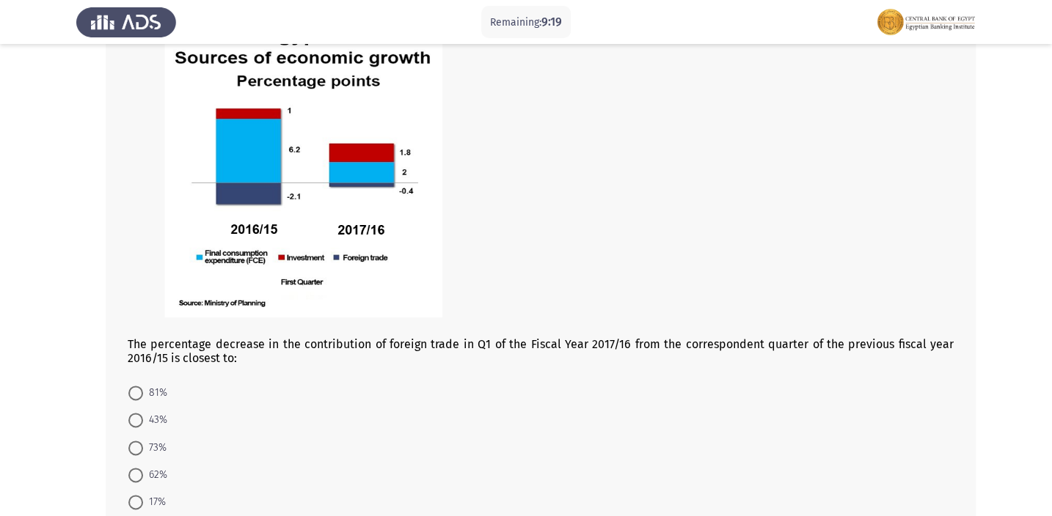
scroll to position [783, 0]
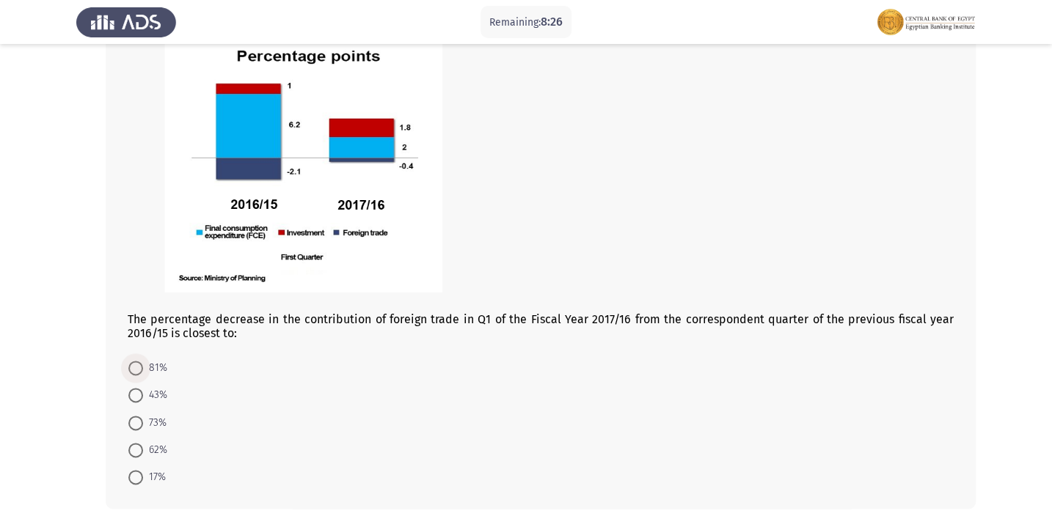
click at [131, 372] on span at bounding box center [135, 368] width 15 height 15
click at [131, 372] on input "81%" at bounding box center [135, 368] width 15 height 15
radio input "true"
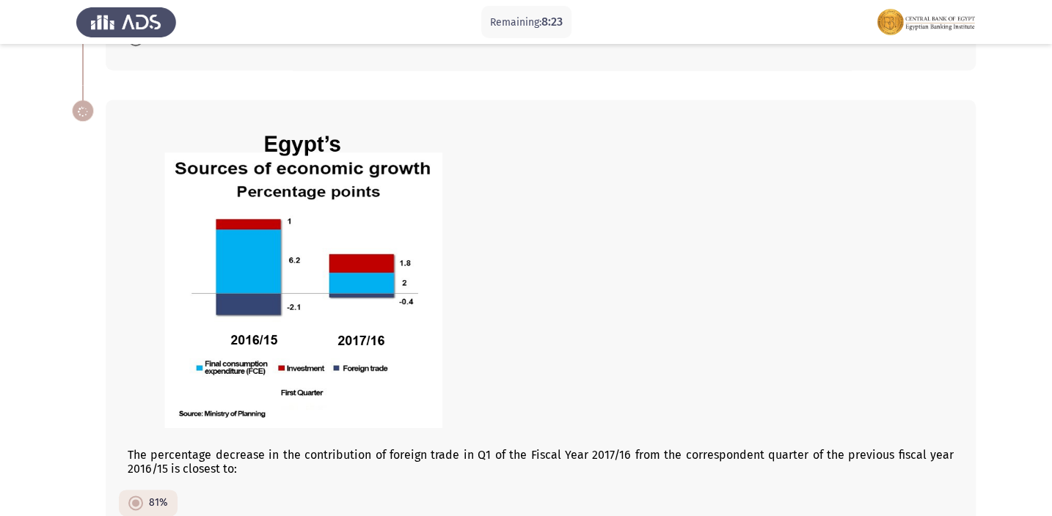
scroll to position [847, 0]
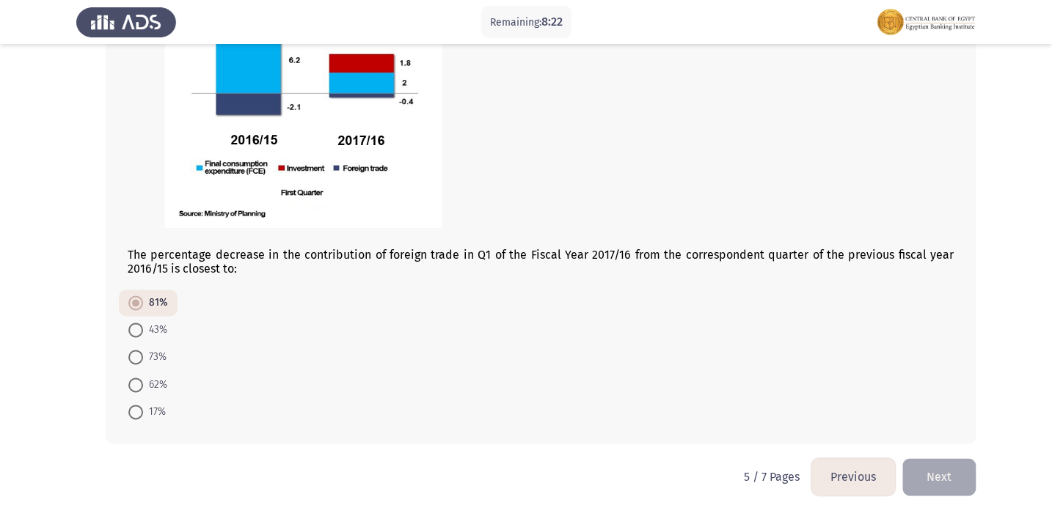
click at [940, 475] on button "Next" at bounding box center [938, 477] width 73 height 37
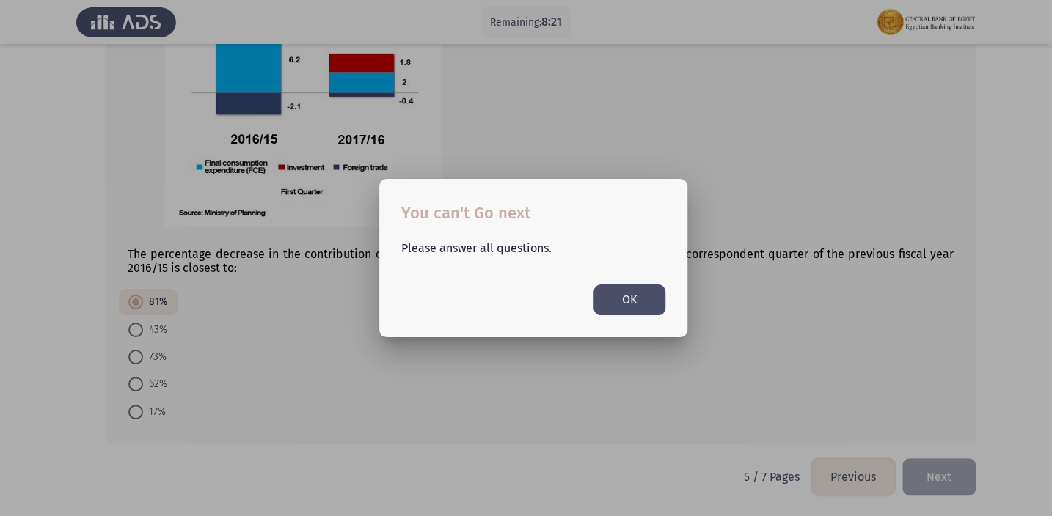
click at [632, 303] on button "OK" at bounding box center [630, 300] width 72 height 30
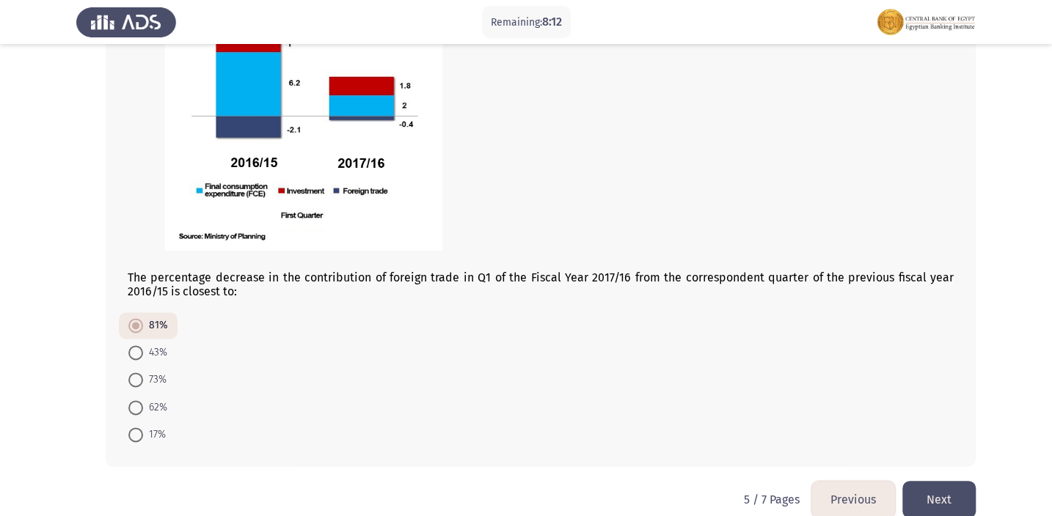
scroll to position [847, 0]
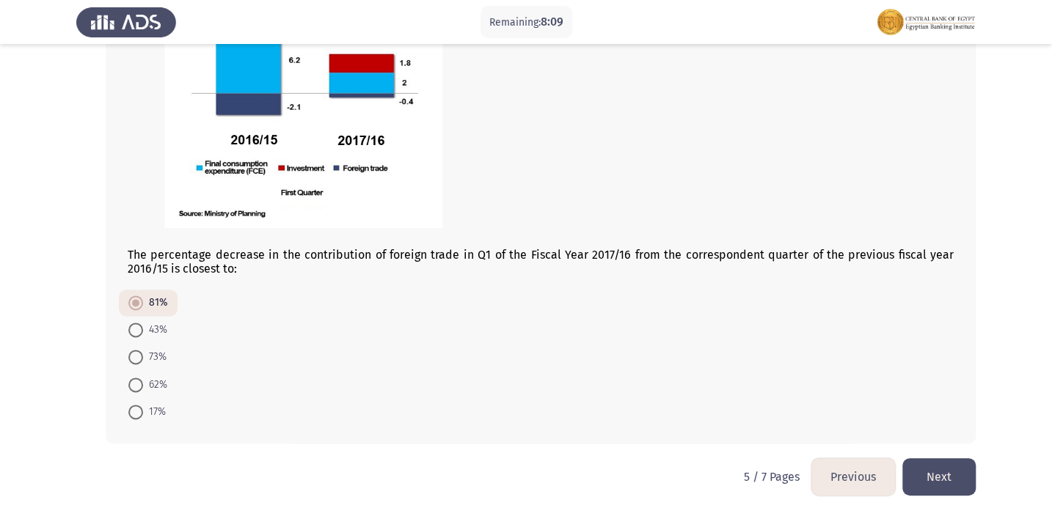
click at [971, 473] on button "Next" at bounding box center [938, 477] width 73 height 37
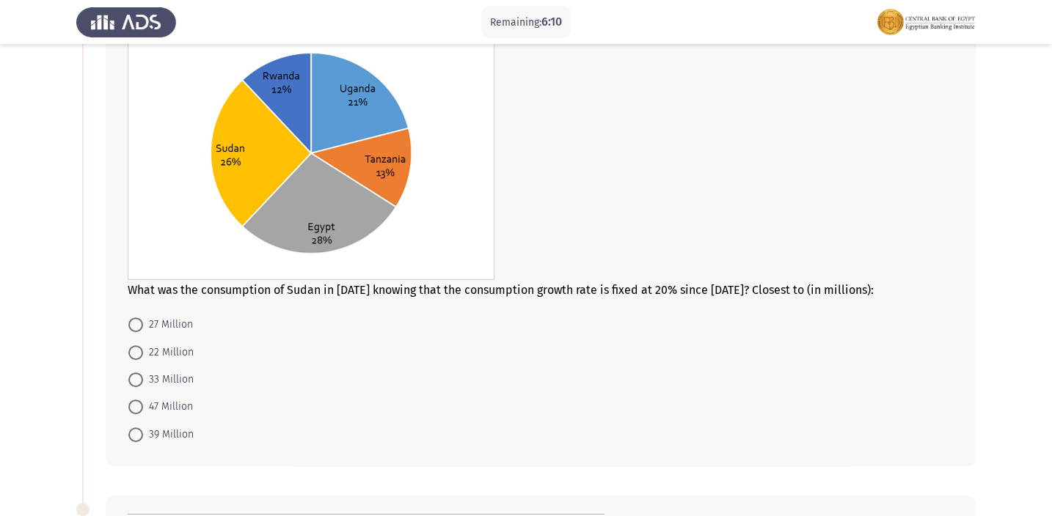
scroll to position [119, 0]
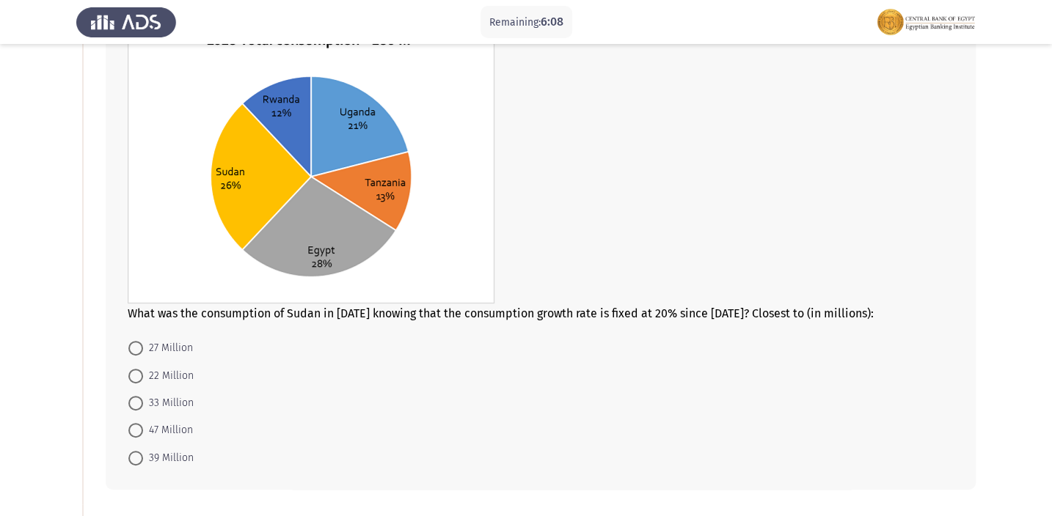
click at [134, 456] on span at bounding box center [135, 458] width 15 height 15
click at [134, 456] on input "39 Million" at bounding box center [135, 458] width 15 height 15
radio input "true"
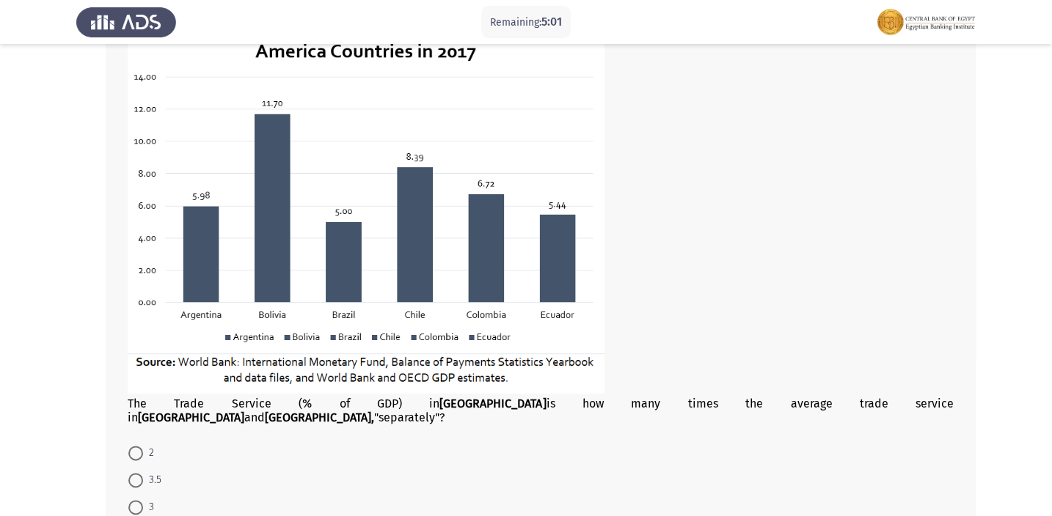
scroll to position [785, 0]
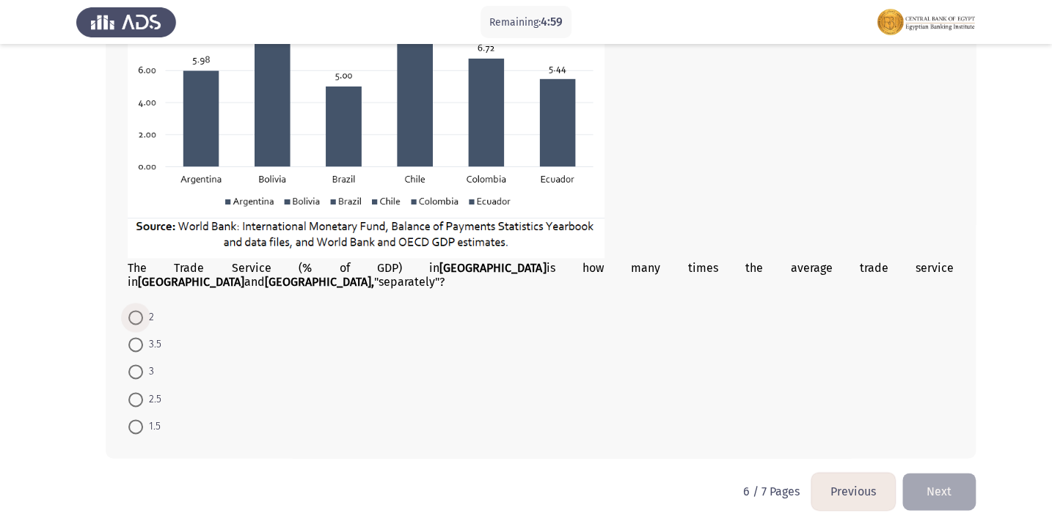
click at [141, 310] on span at bounding box center [135, 317] width 15 height 15
click at [141, 310] on input "2" at bounding box center [135, 317] width 15 height 15
radio input "true"
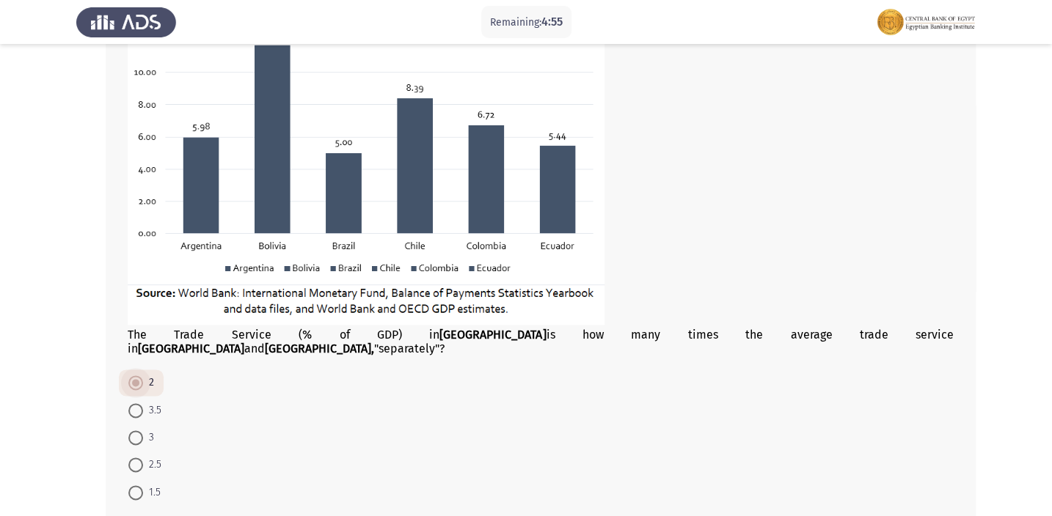
click at [140, 376] on span at bounding box center [135, 383] width 15 height 15
click at [140, 376] on input "2" at bounding box center [135, 383] width 15 height 15
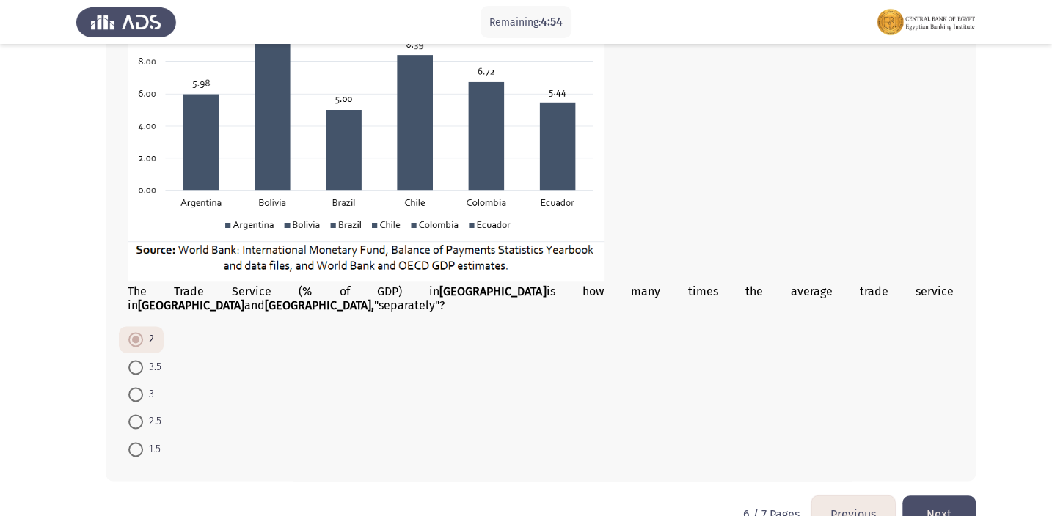
scroll to position [785, 0]
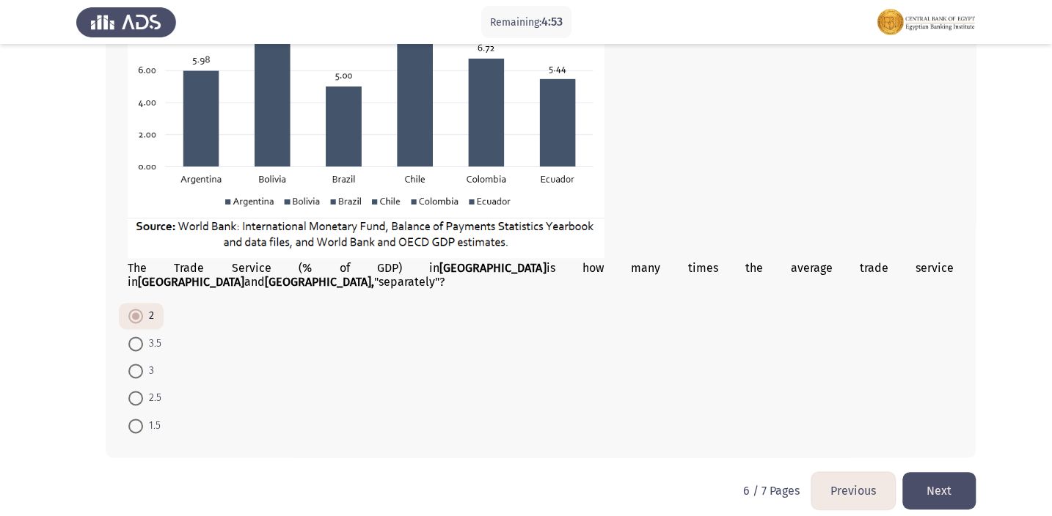
click at [971, 487] on button "Next" at bounding box center [938, 490] width 73 height 37
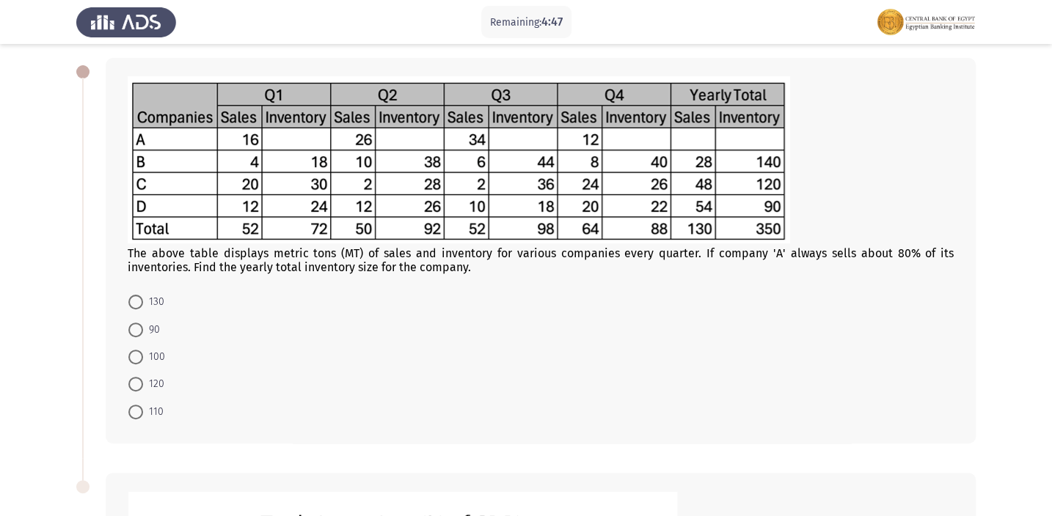
scroll to position [43, 0]
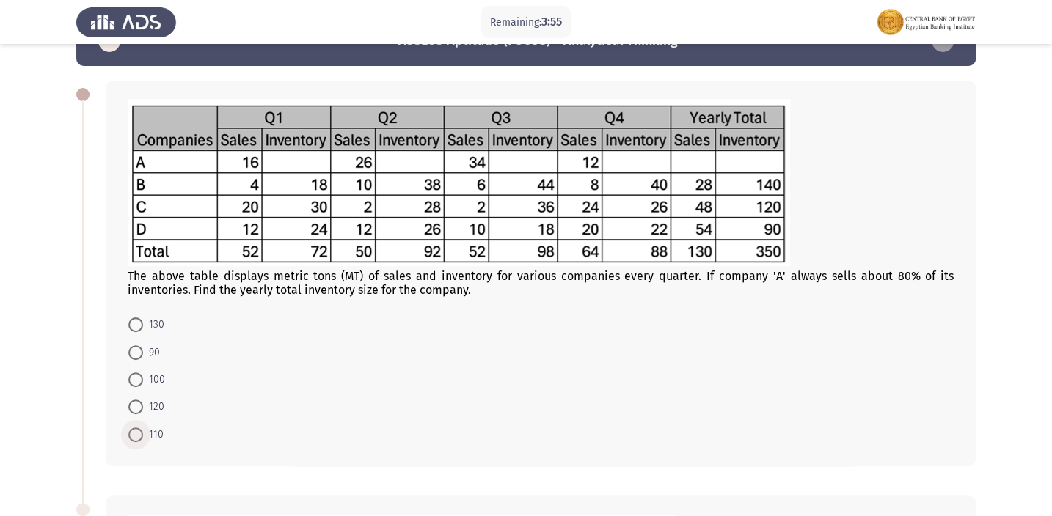
click at [145, 441] on span "110" at bounding box center [153, 435] width 21 height 18
click at [143, 441] on input "110" at bounding box center [135, 435] width 15 height 15
radio input "true"
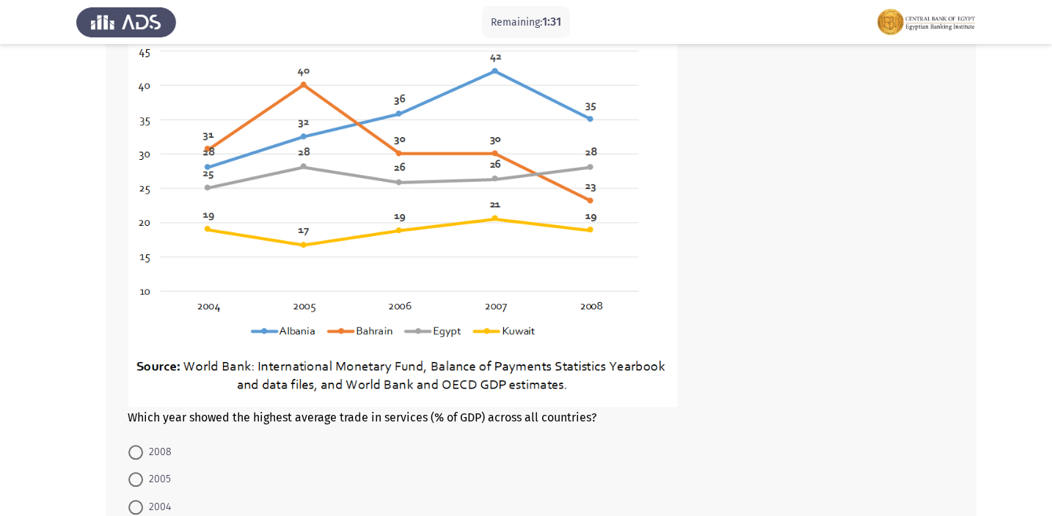
scroll to position [643, 0]
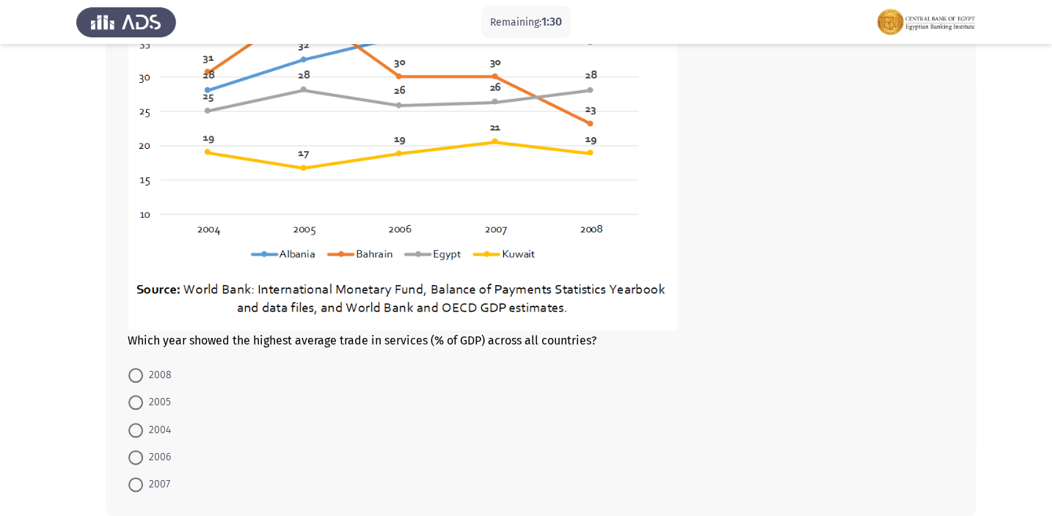
click at [135, 481] on span at bounding box center [135, 485] width 15 height 15
click at [135, 481] on input "2007" at bounding box center [135, 485] width 15 height 15
radio input "true"
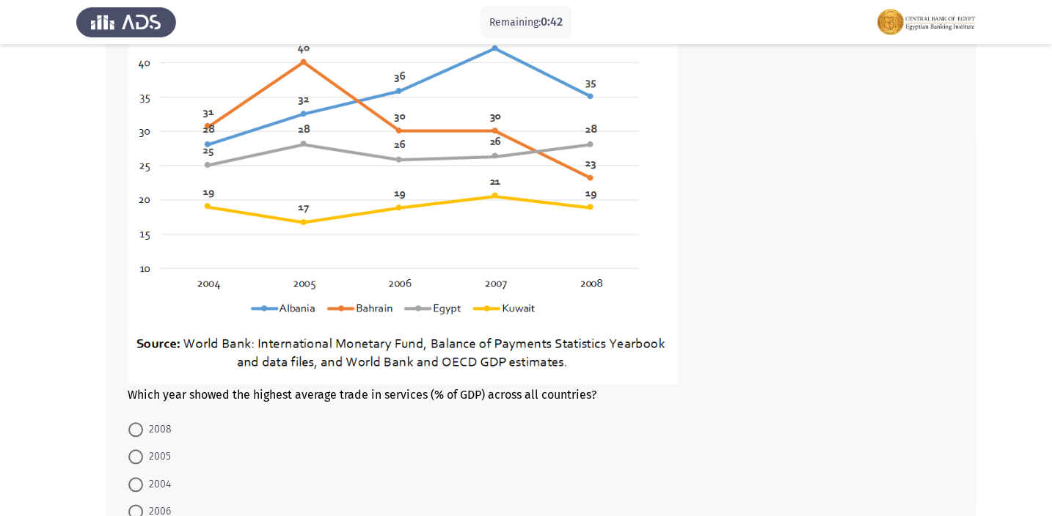
scroll to position [715, 0]
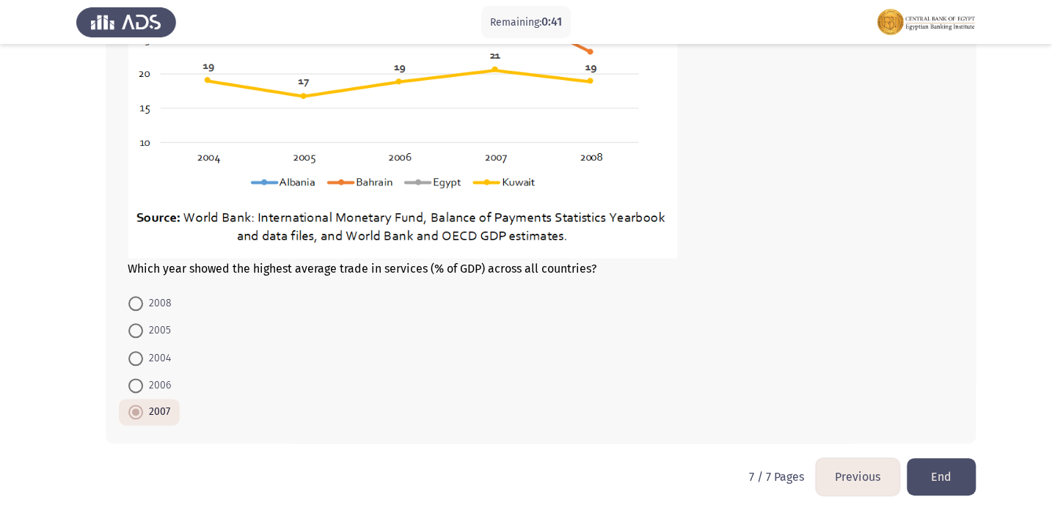
drag, startPoint x: 808, startPoint y: 475, endPoint x: 822, endPoint y: 480, distance: 14.2
click at [822, 479] on div "7 / 7 Pages Previous End" at bounding box center [862, 477] width 227 height 37
click at [824, 480] on button "Previous" at bounding box center [858, 477] width 84 height 37
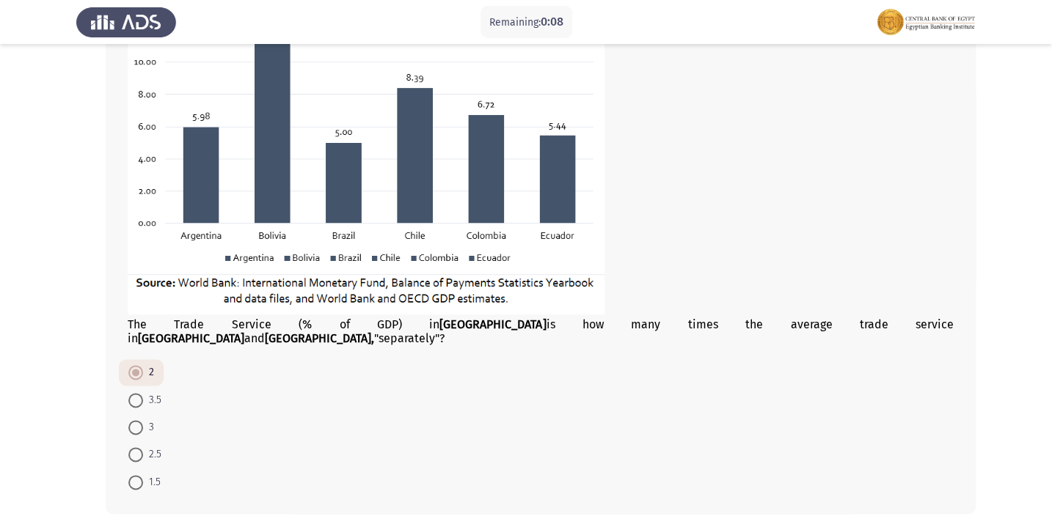
scroll to position [785, 0]
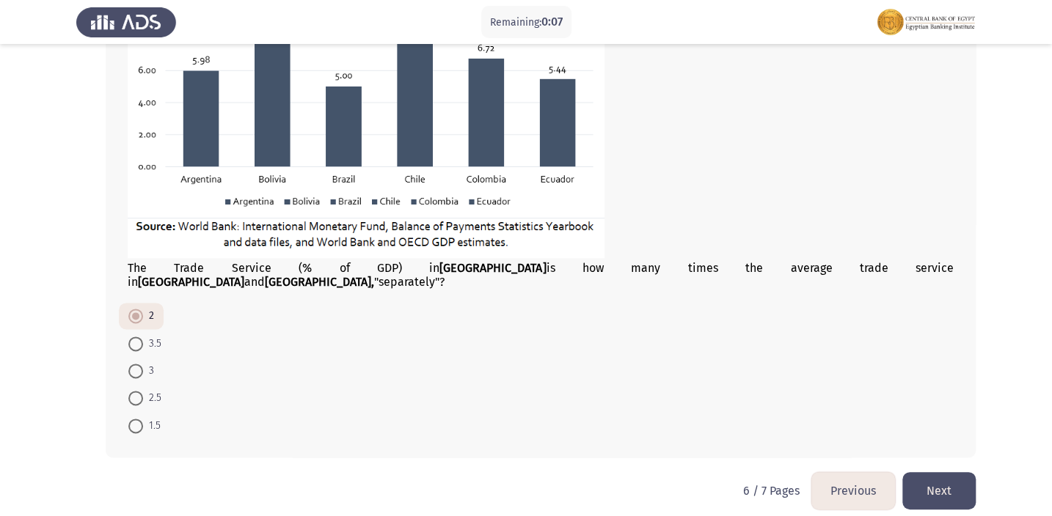
click at [937, 473] on button "Next" at bounding box center [938, 490] width 73 height 37
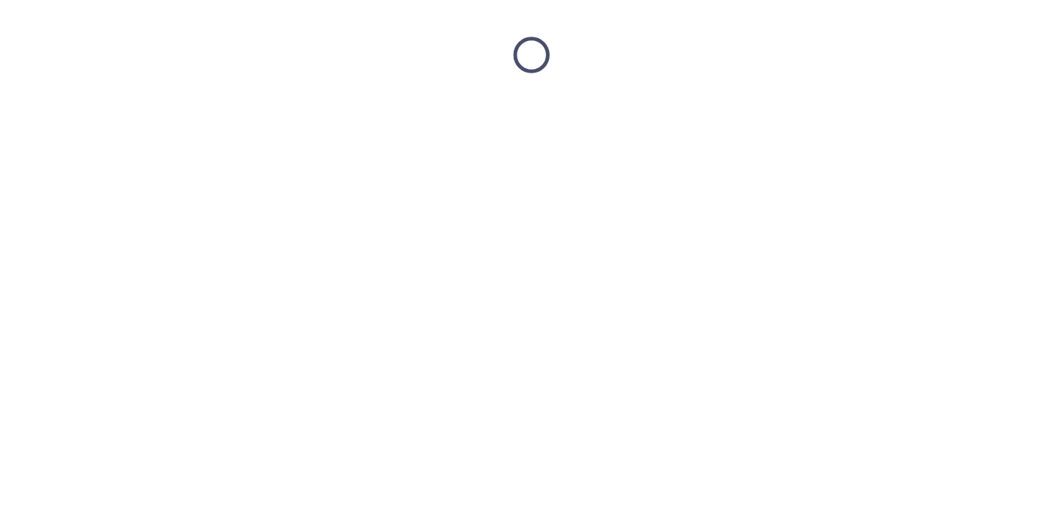
scroll to position [0, 0]
